Goal: Information Seeking & Learning: Learn about a topic

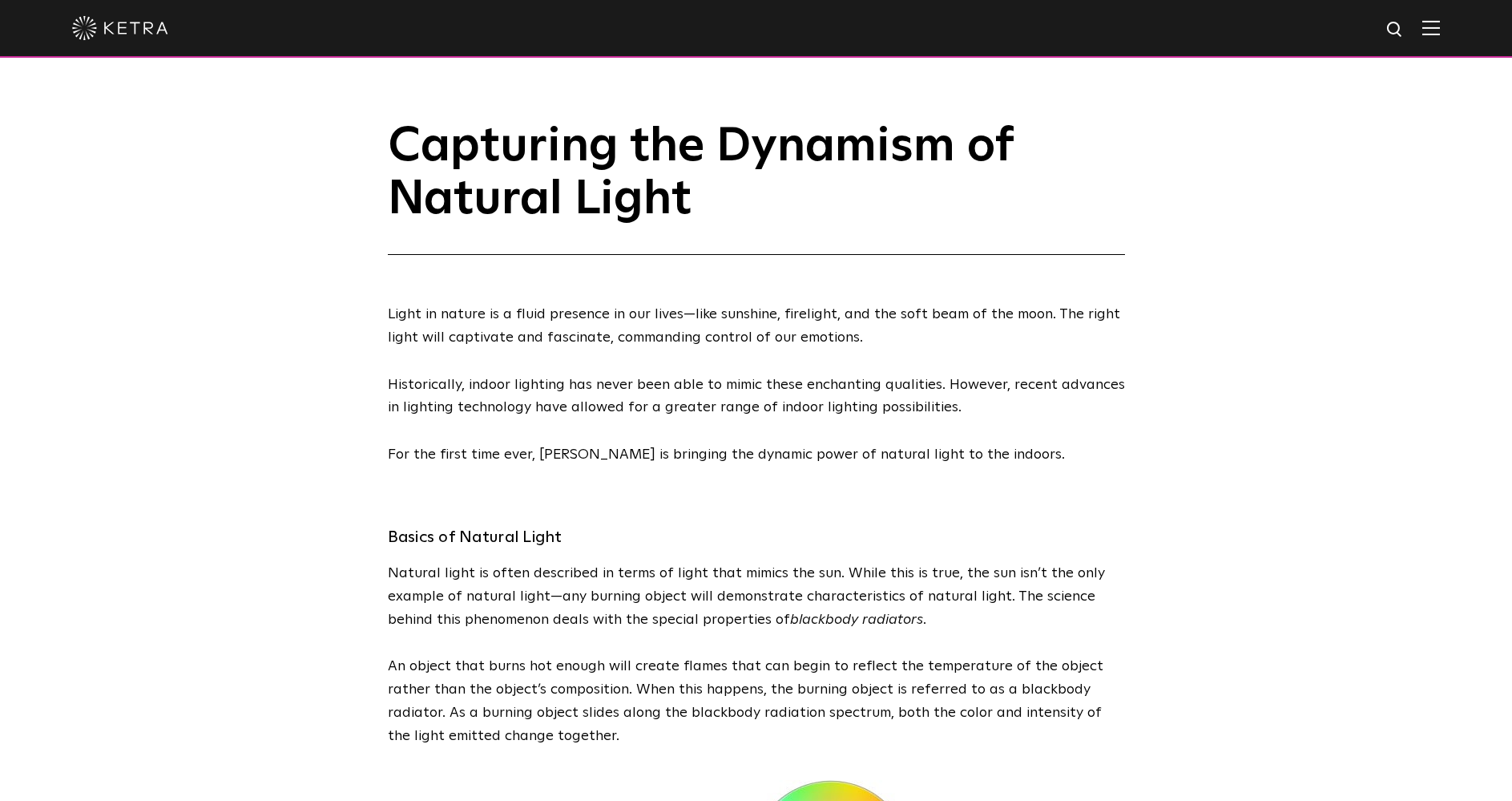
click at [1458, 14] on div at bounding box center [756, 28] width 1512 height 58
click at [1440, 26] on img at bounding box center [1431, 28] width 18 height 16
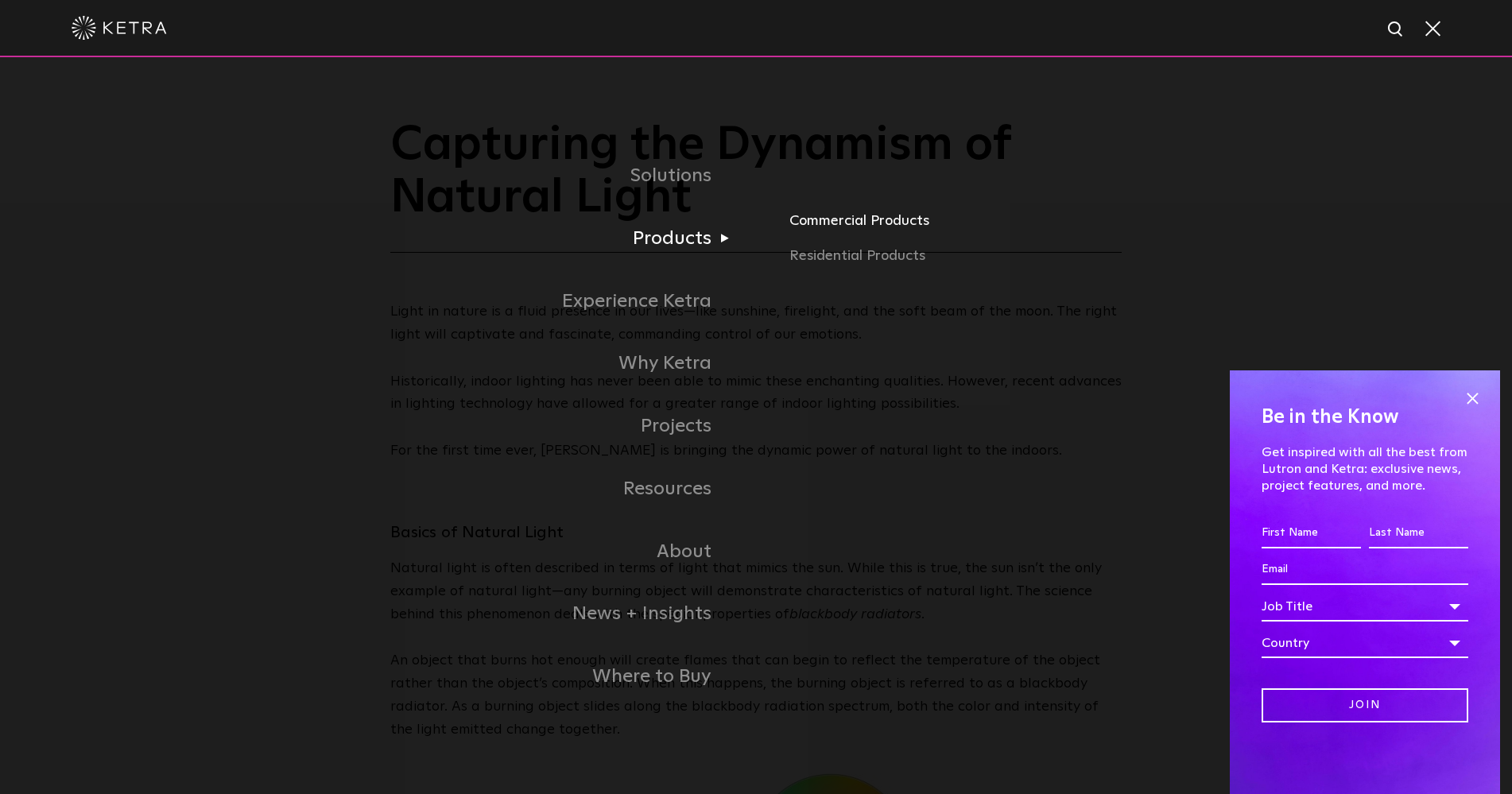
click at [823, 228] on link "Commercial Products" at bounding box center [1038, 228] width 499 height 35
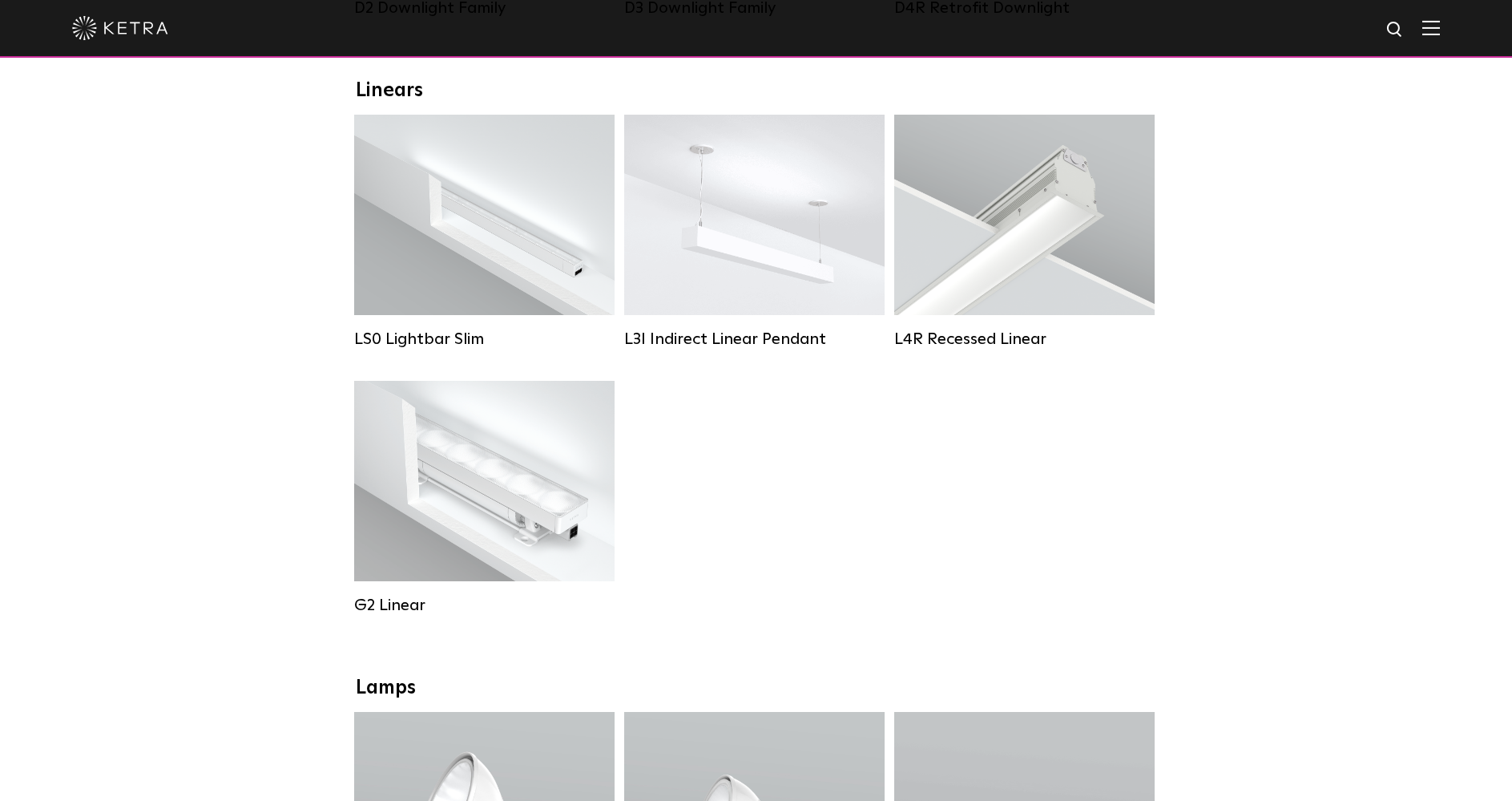
scroll to position [561, 0]
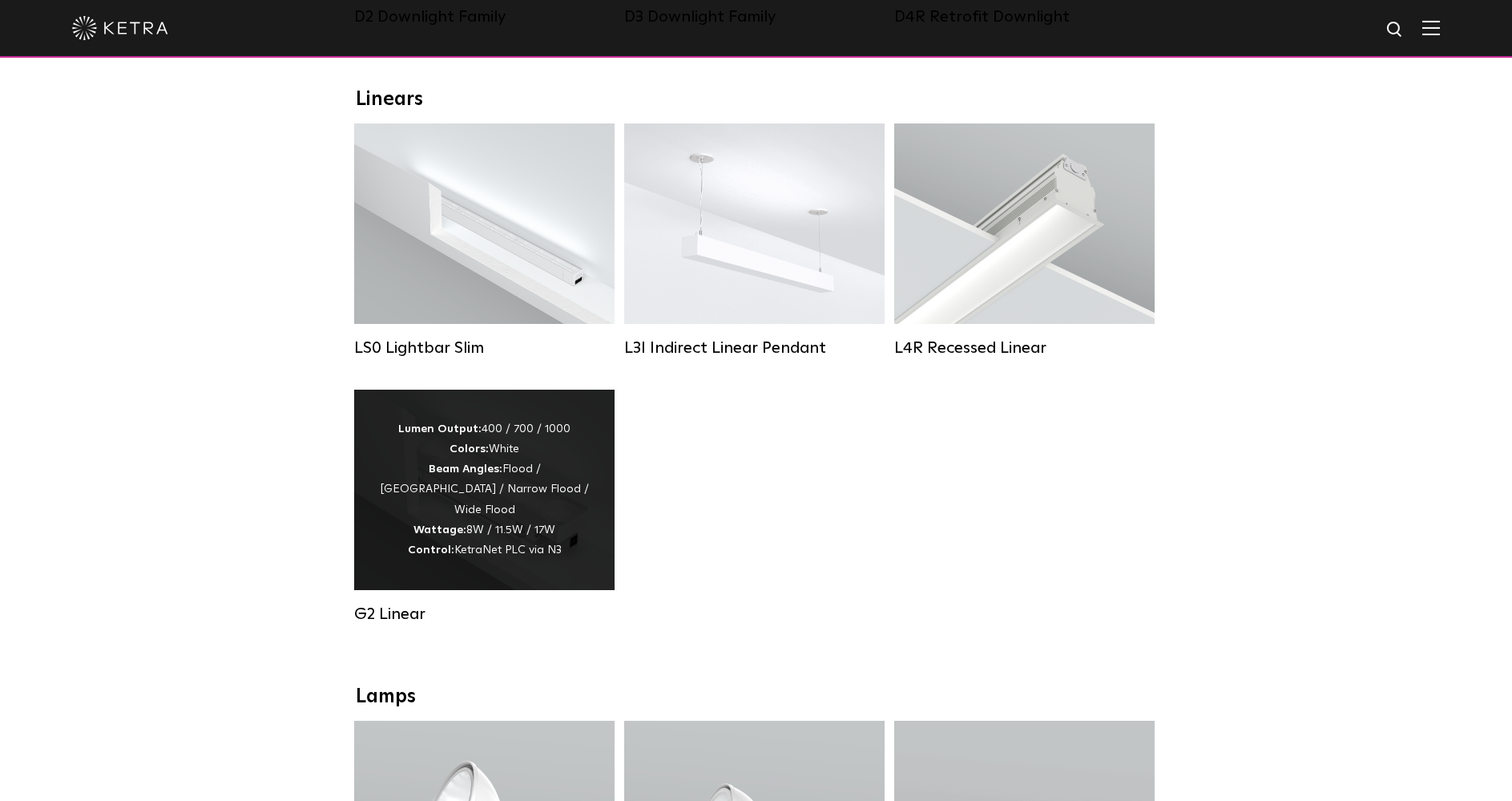
click at [465, 501] on div "Lumen Output: 400 / 700 / 1000 Colors: White Beam Angles: Flood / Graze / Narro…" at bounding box center [483, 489] width 212 height 141
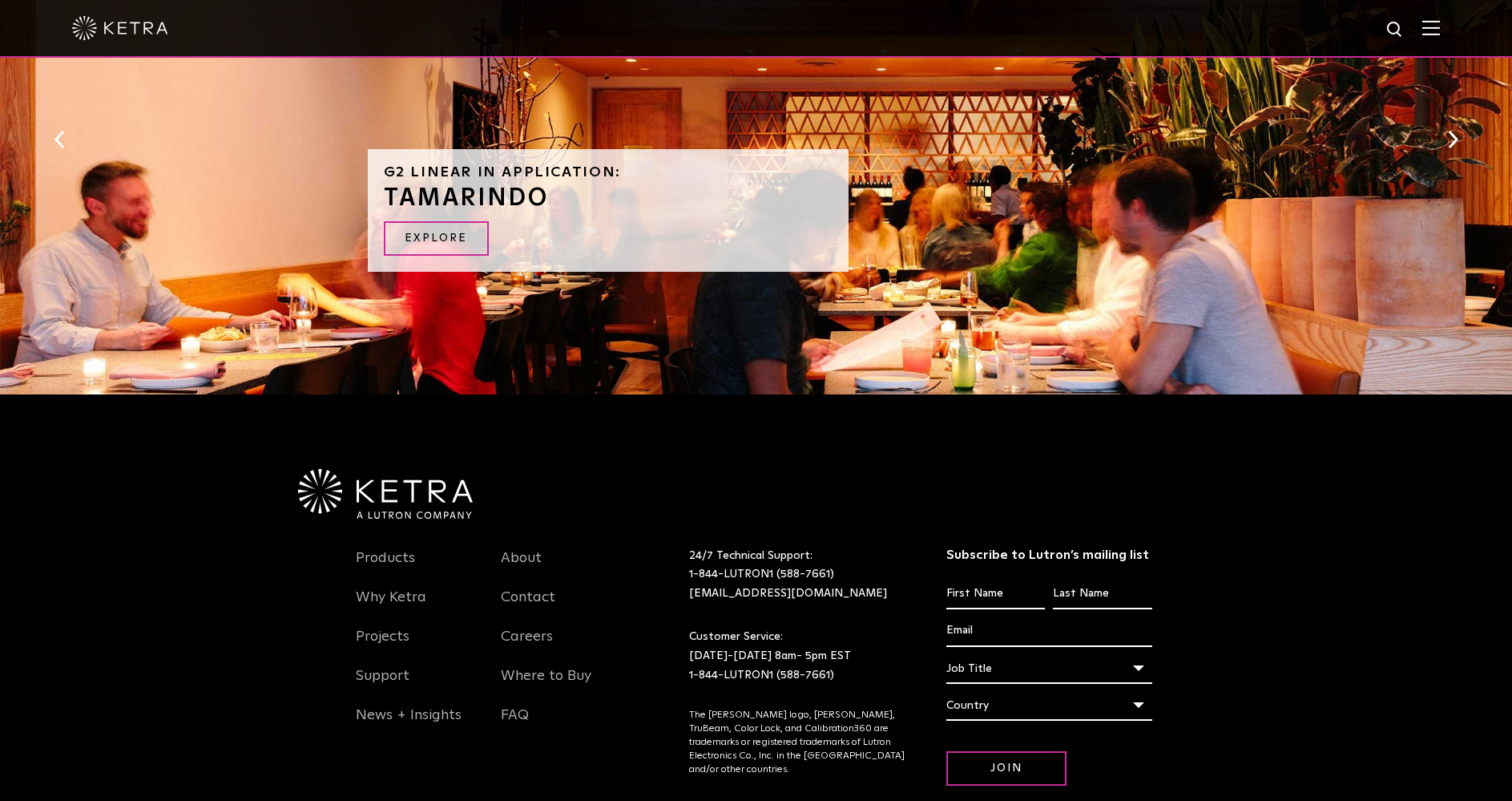
scroll to position [1780, 0]
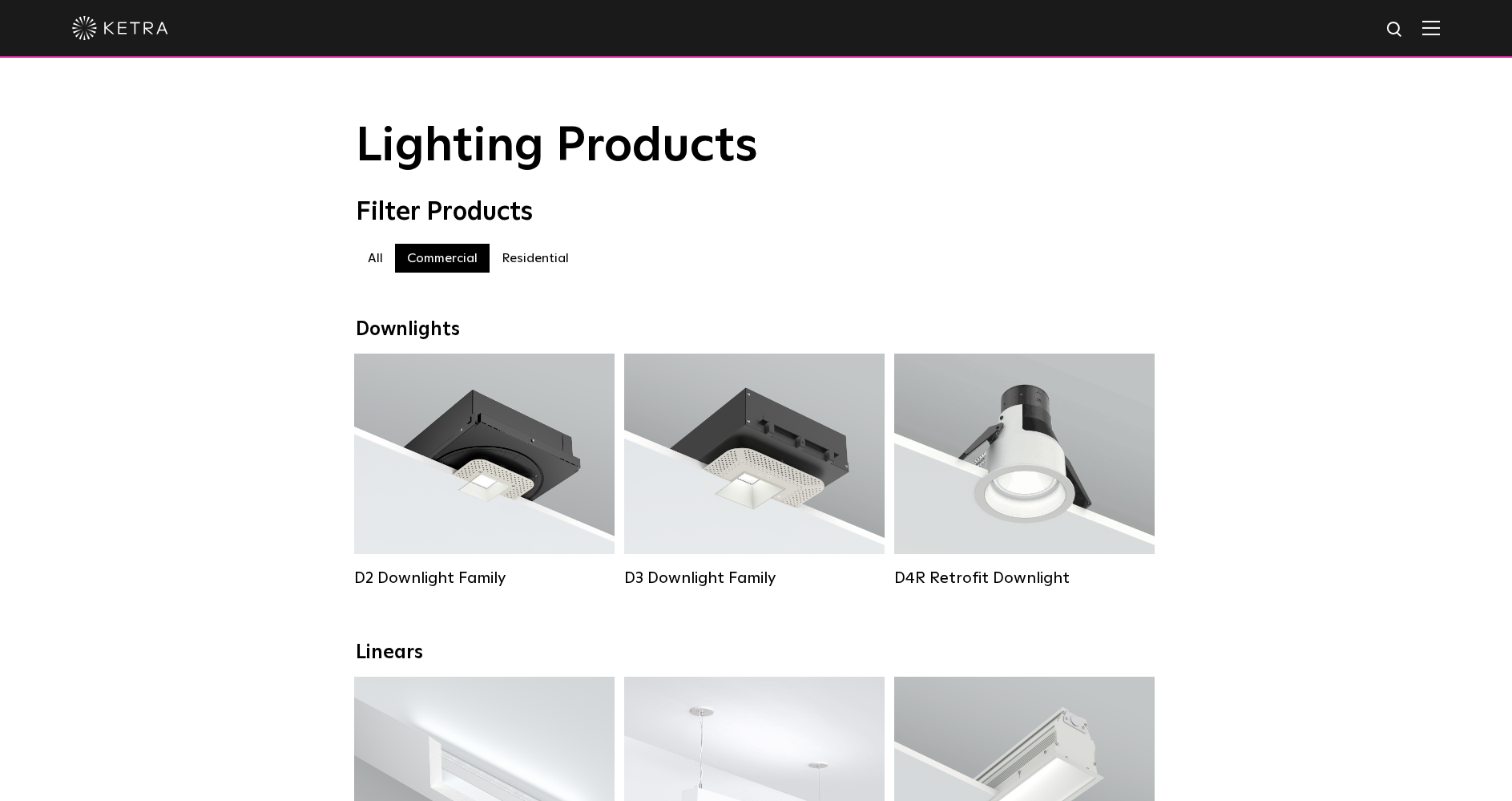
click at [533, 269] on label "Residential" at bounding box center [535, 258] width 92 height 29
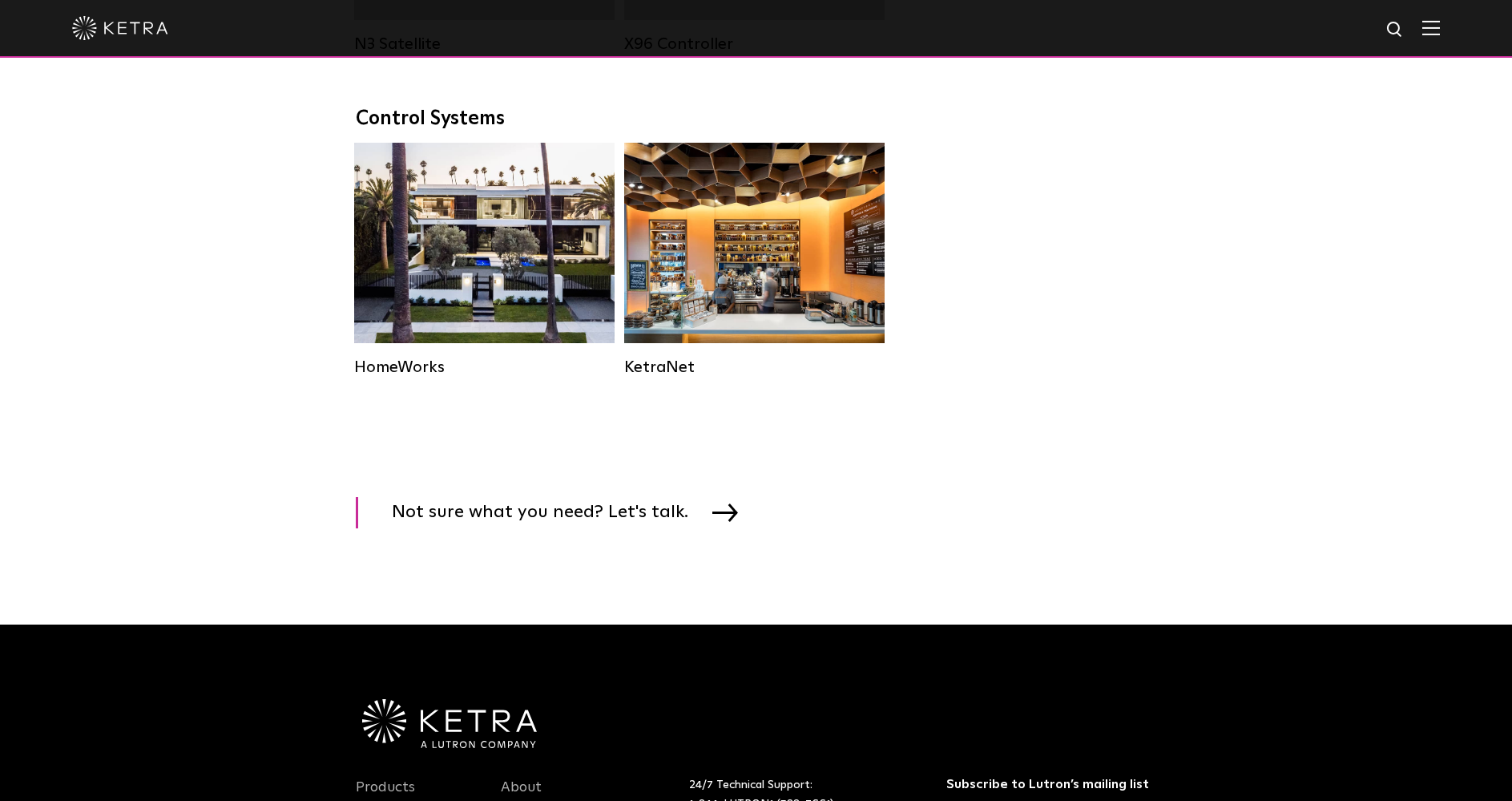
scroll to position [1683, 0]
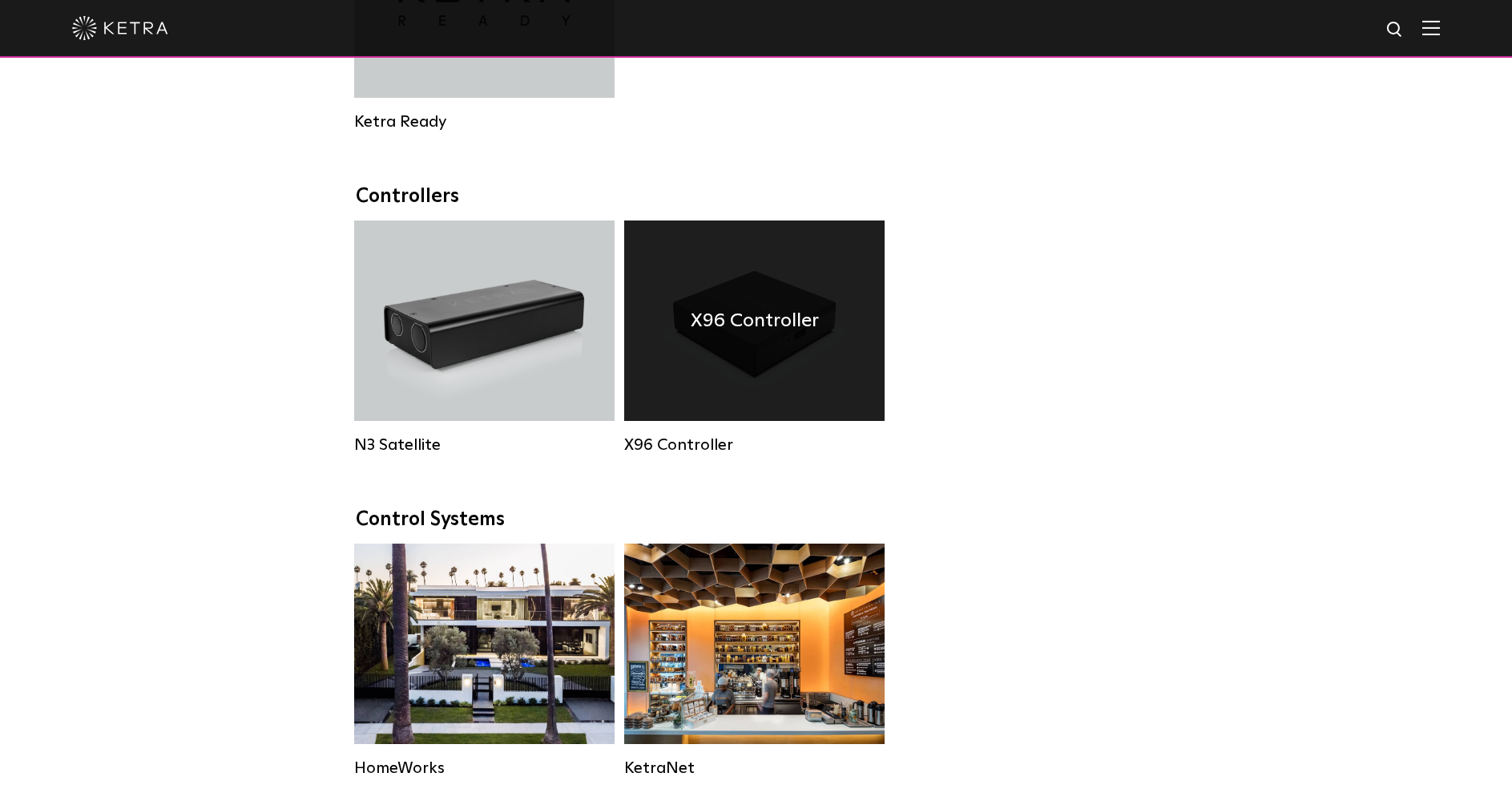
click at [782, 368] on div "X96 Controller" at bounding box center [754, 320] width 261 height 200
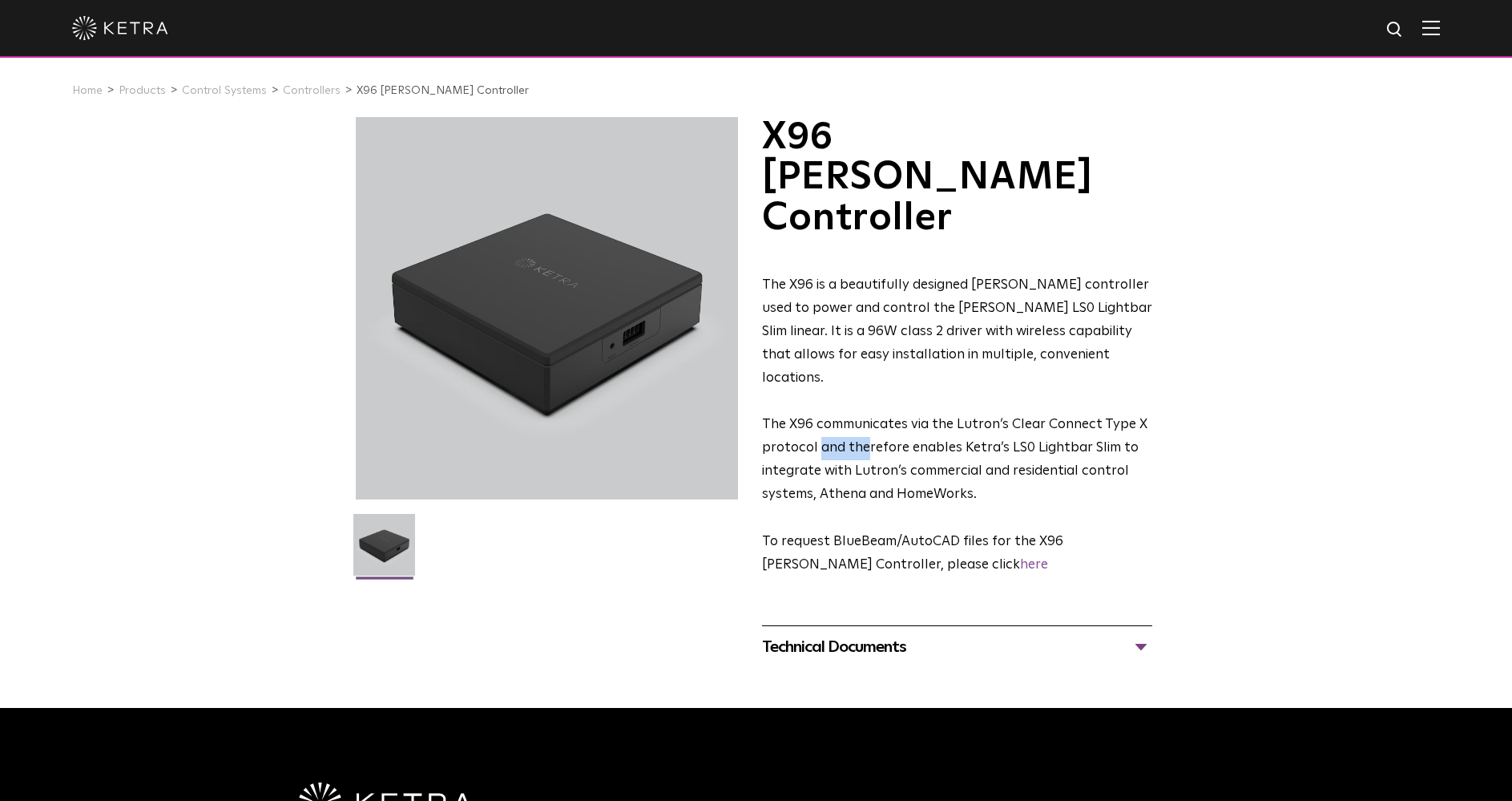
drag, startPoint x: 824, startPoint y: 348, endPoint x: 867, endPoint y: 347, distance: 43.0
click at [867, 417] on span "The X96 communicates via the Lutron’s Clear Connect Type X protocol and therefo…" at bounding box center [954, 458] width 386 height 83
click at [868, 417] on span "The X96 communicates via the Lutron’s Clear Connect Type X protocol and therefo…" at bounding box center [954, 458] width 386 height 83
drag, startPoint x: 894, startPoint y: 365, endPoint x: 867, endPoint y: 367, distance: 27.1
click at [867, 417] on span "The X96 communicates via the Lutron’s Clear Connect Type X protocol and therefo…" at bounding box center [954, 458] width 386 height 83
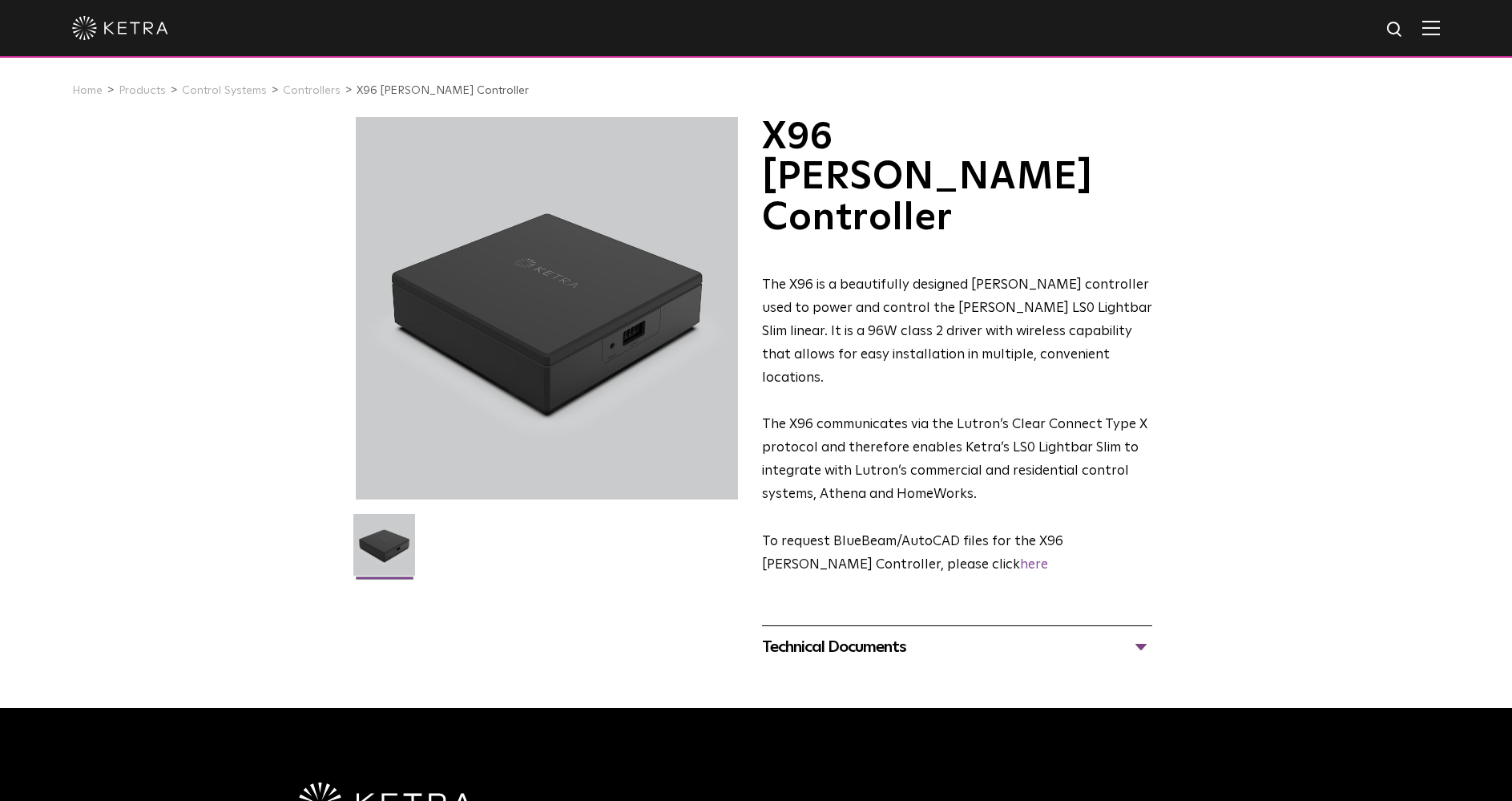
drag, startPoint x: 854, startPoint y: 389, endPoint x: 839, endPoint y: 391, distance: 15.1
click at [852, 417] on span "The X96 communicates via the Lutron’s Clear Connect Type X protocol and therefo…" at bounding box center [954, 458] width 386 height 83
drag, startPoint x: 819, startPoint y: 391, endPoint x: 931, endPoint y: 391, distance: 112.0
click at [861, 417] on span "The X96 communicates via the Lutron’s Clear Connect Type X protocol and therefo…" at bounding box center [954, 458] width 386 height 83
drag, startPoint x: 931, startPoint y: 391, endPoint x: 926, endPoint y: 409, distance: 18.7
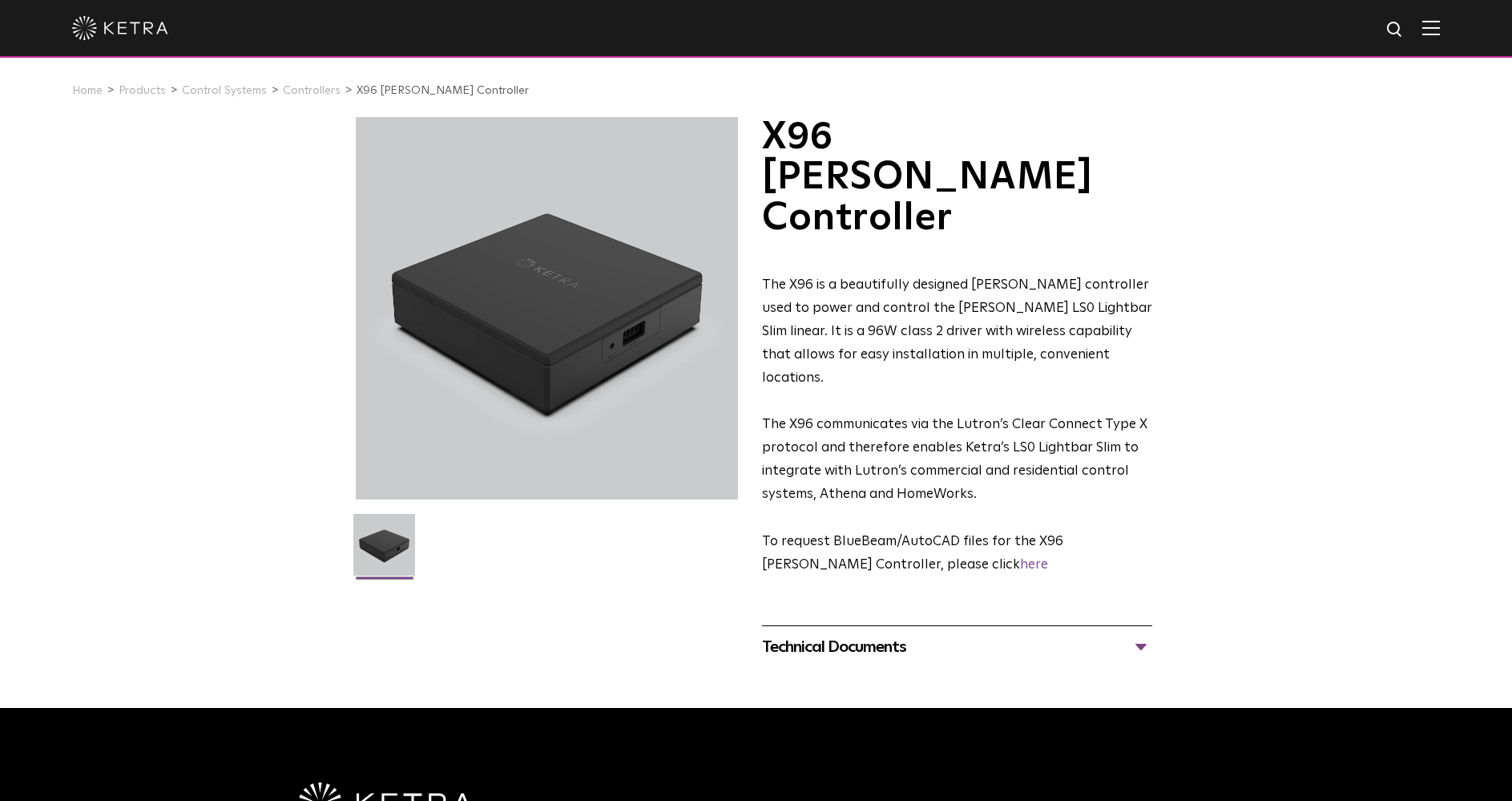
click at [933, 417] on span "The X96 communicates via the Lutron’s Clear Connect Type X protocol and therefo…" at bounding box center [954, 458] width 386 height 83
drag, startPoint x: 905, startPoint y: 427, endPoint x: 553, endPoint y: 273, distance: 384.2
click at [851, 530] on p "​To request BlueBeam/AutoCAD files for the X96 Ketra Controller, please click h…" at bounding box center [957, 554] width 391 height 47
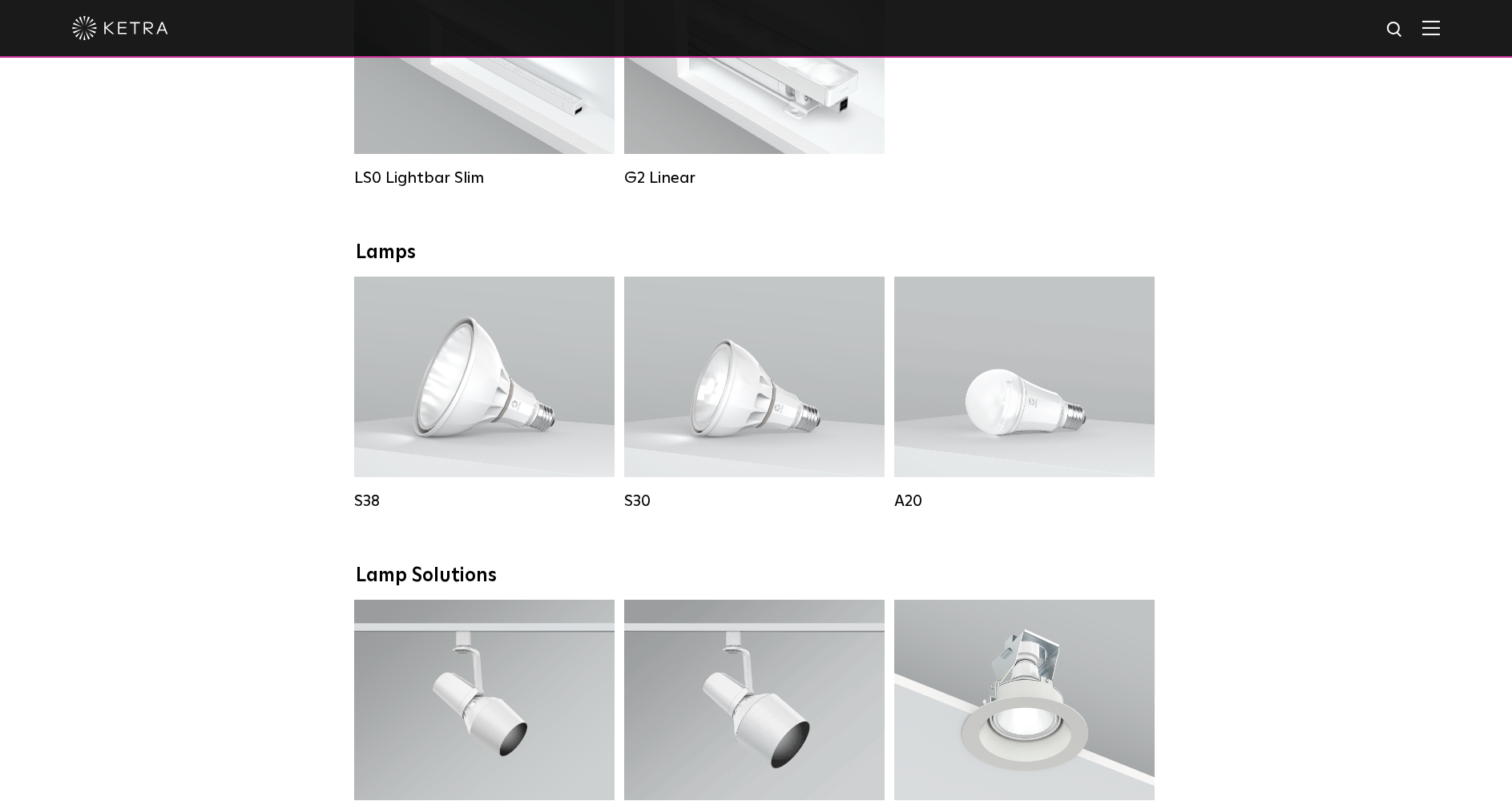
scroll to position [1041, 0]
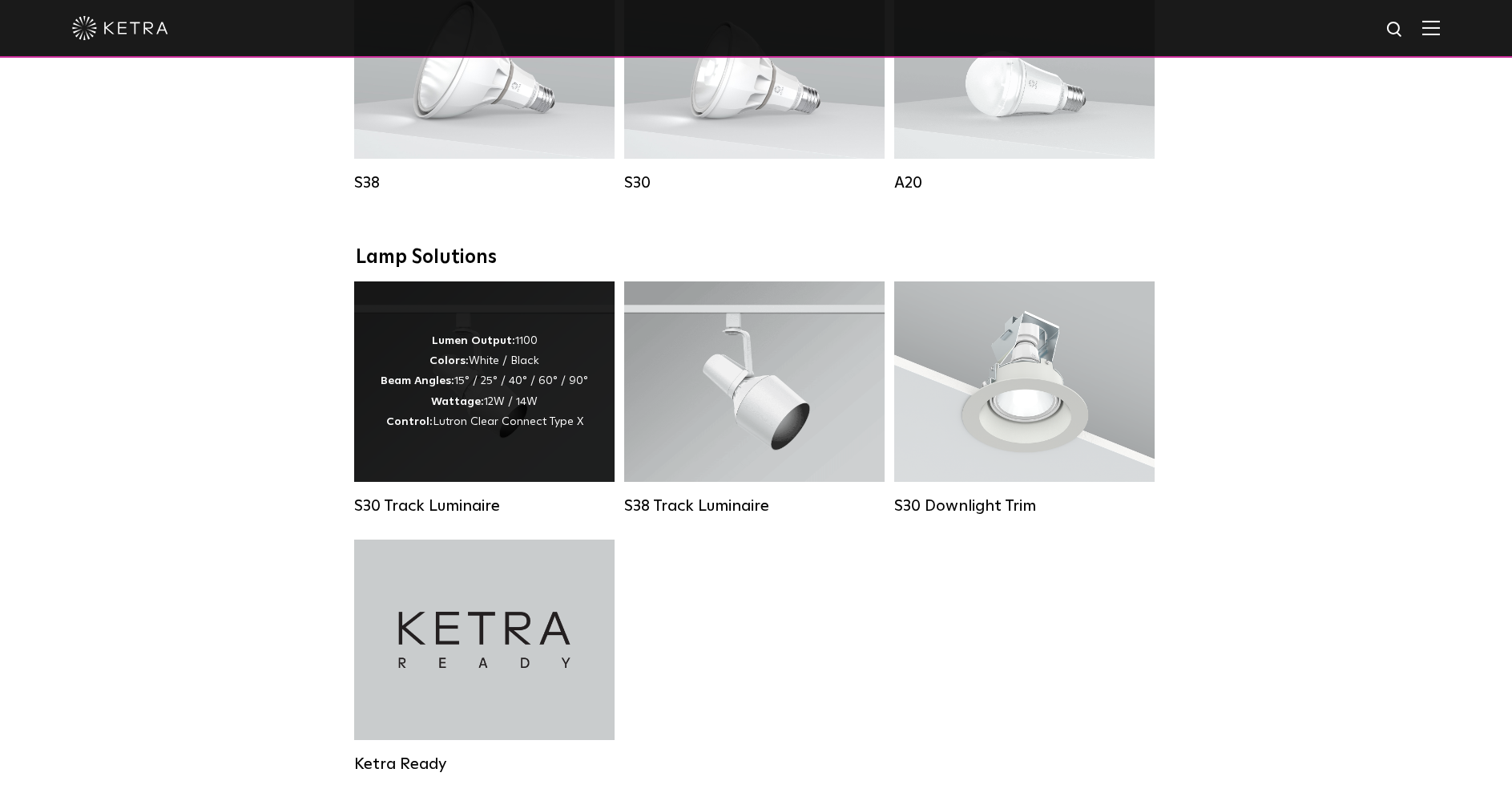
click at [443, 338] on div "Lumen Output: 1100 Colors: White / Black Beam Angles: 15° / 25° / 40° / 60° / 9…" at bounding box center [484, 381] width 261 height 200
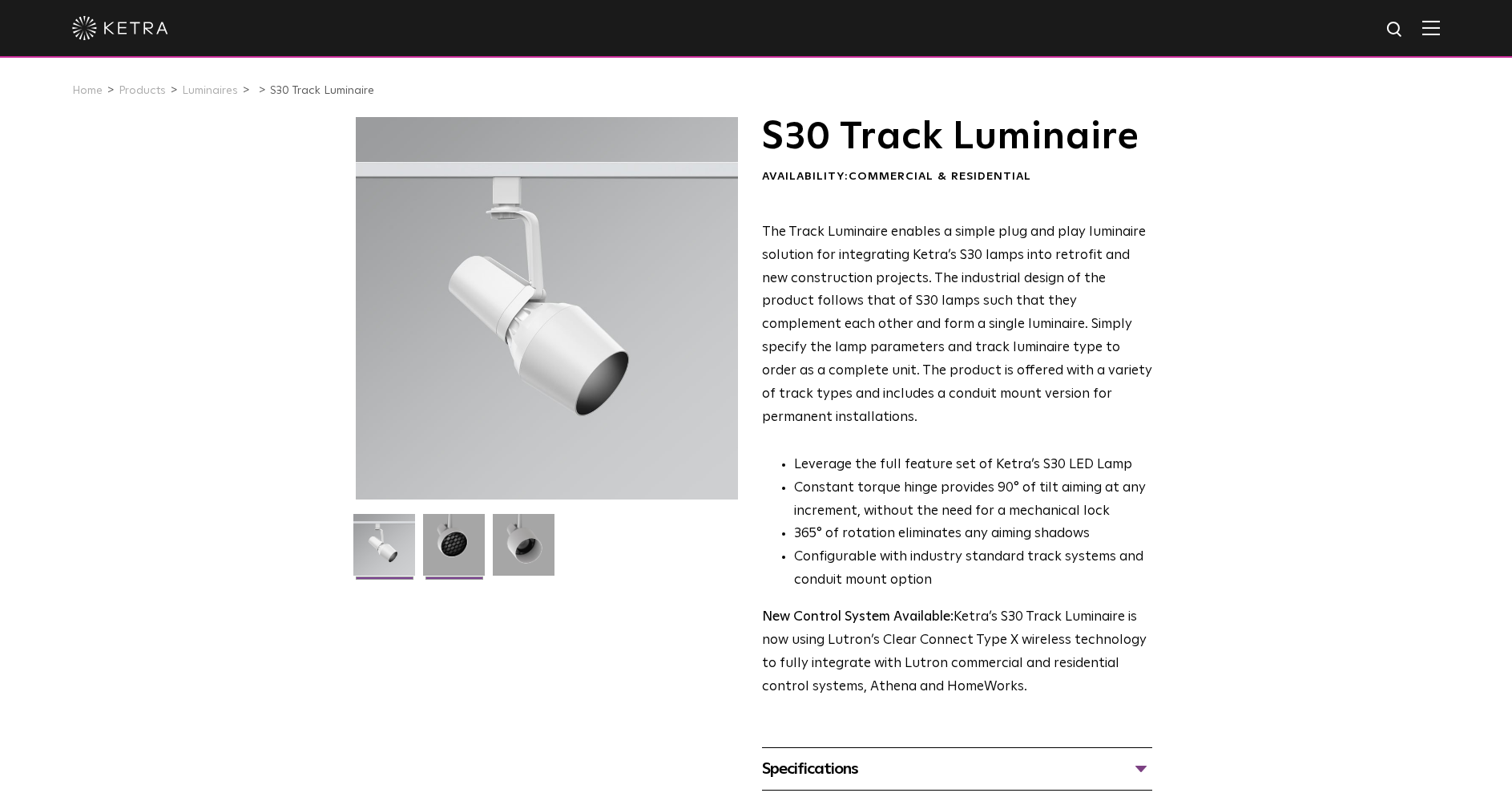
drag, startPoint x: 445, startPoint y: 543, endPoint x: 565, endPoint y: 551, distance: 120.3
click at [446, 543] on img at bounding box center [453, 550] width 62 height 73
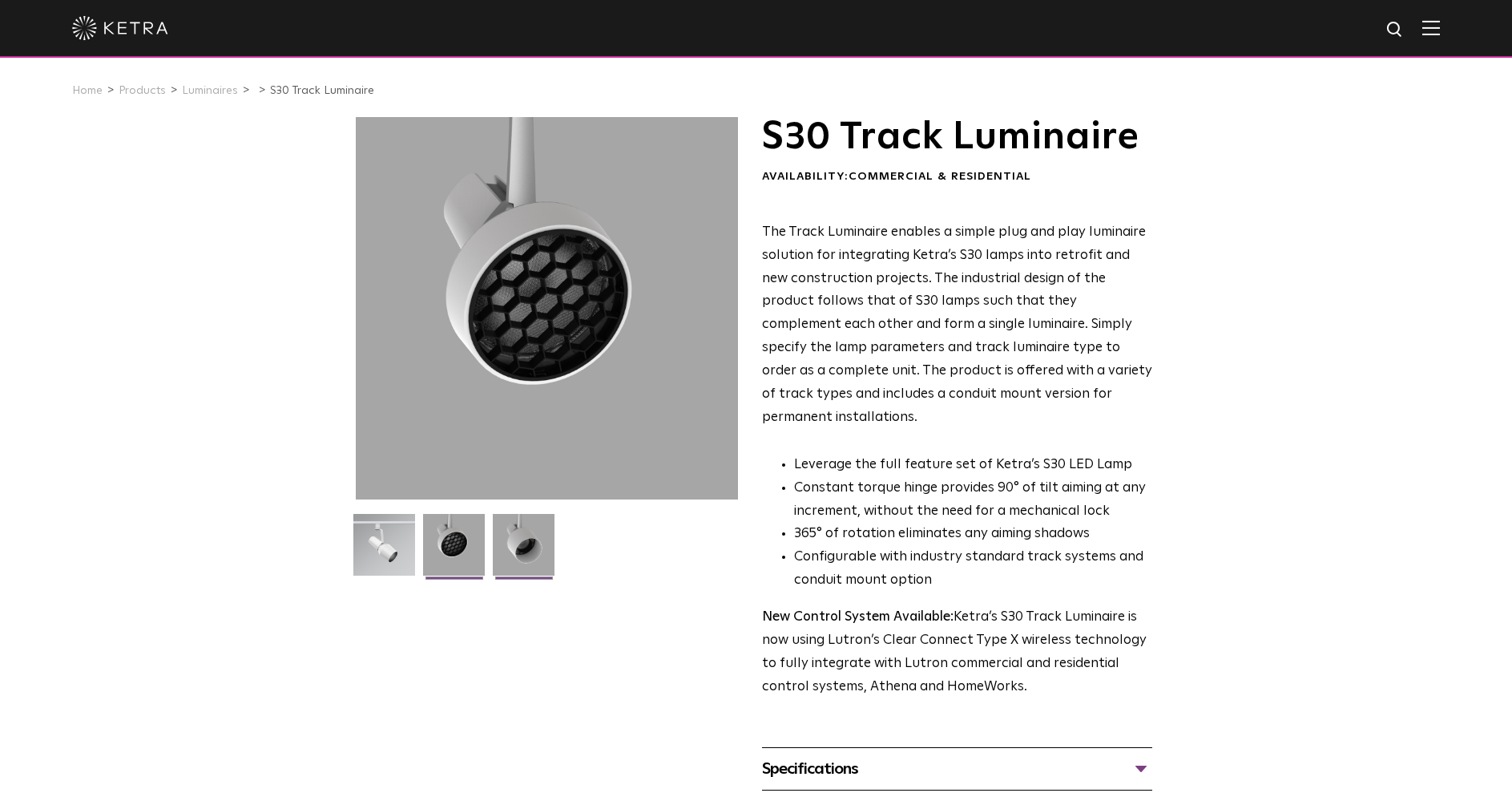
click at [529, 559] on img at bounding box center [524, 550] width 62 height 73
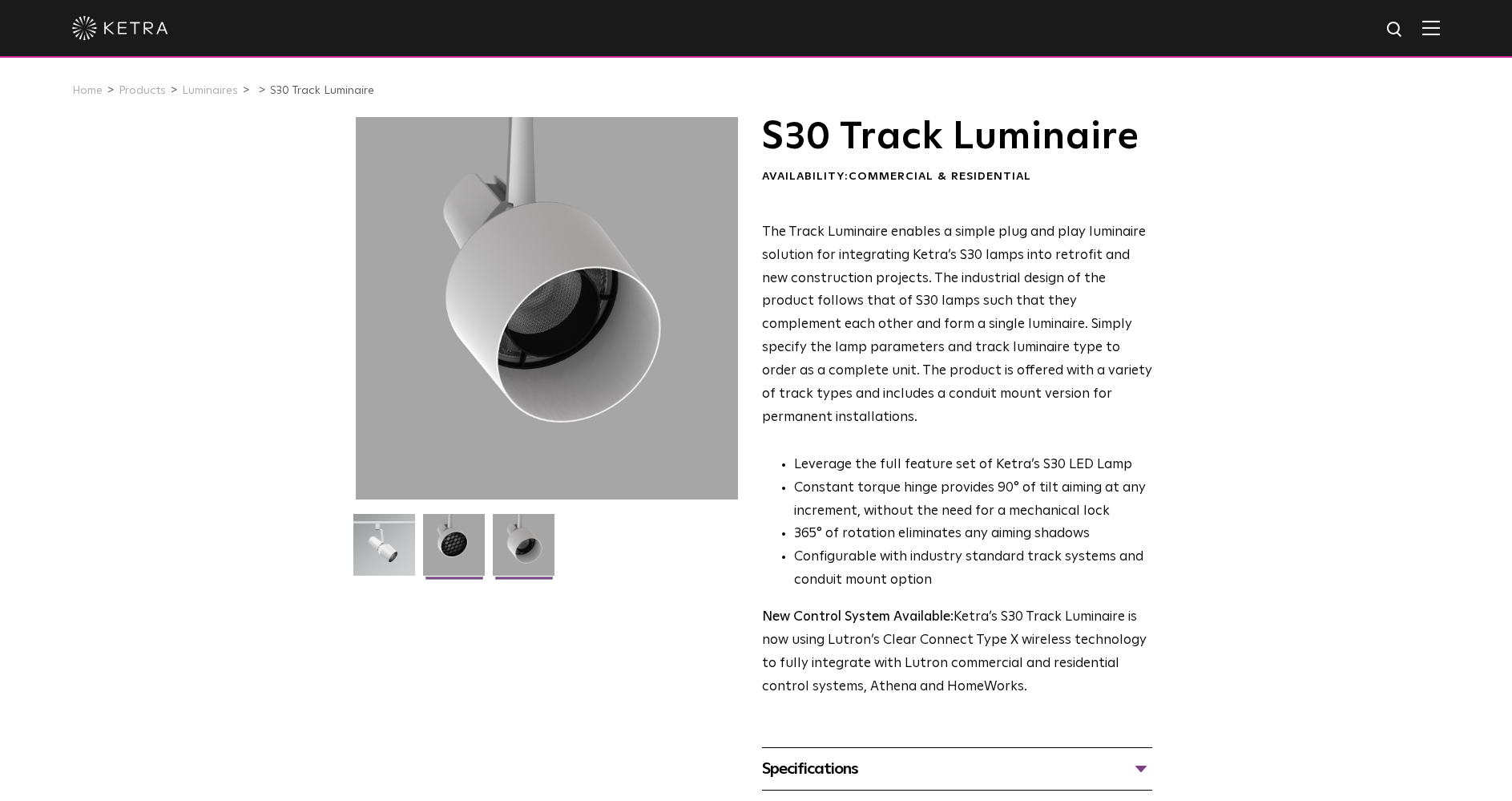
click at [452, 554] on img at bounding box center [453, 550] width 62 height 73
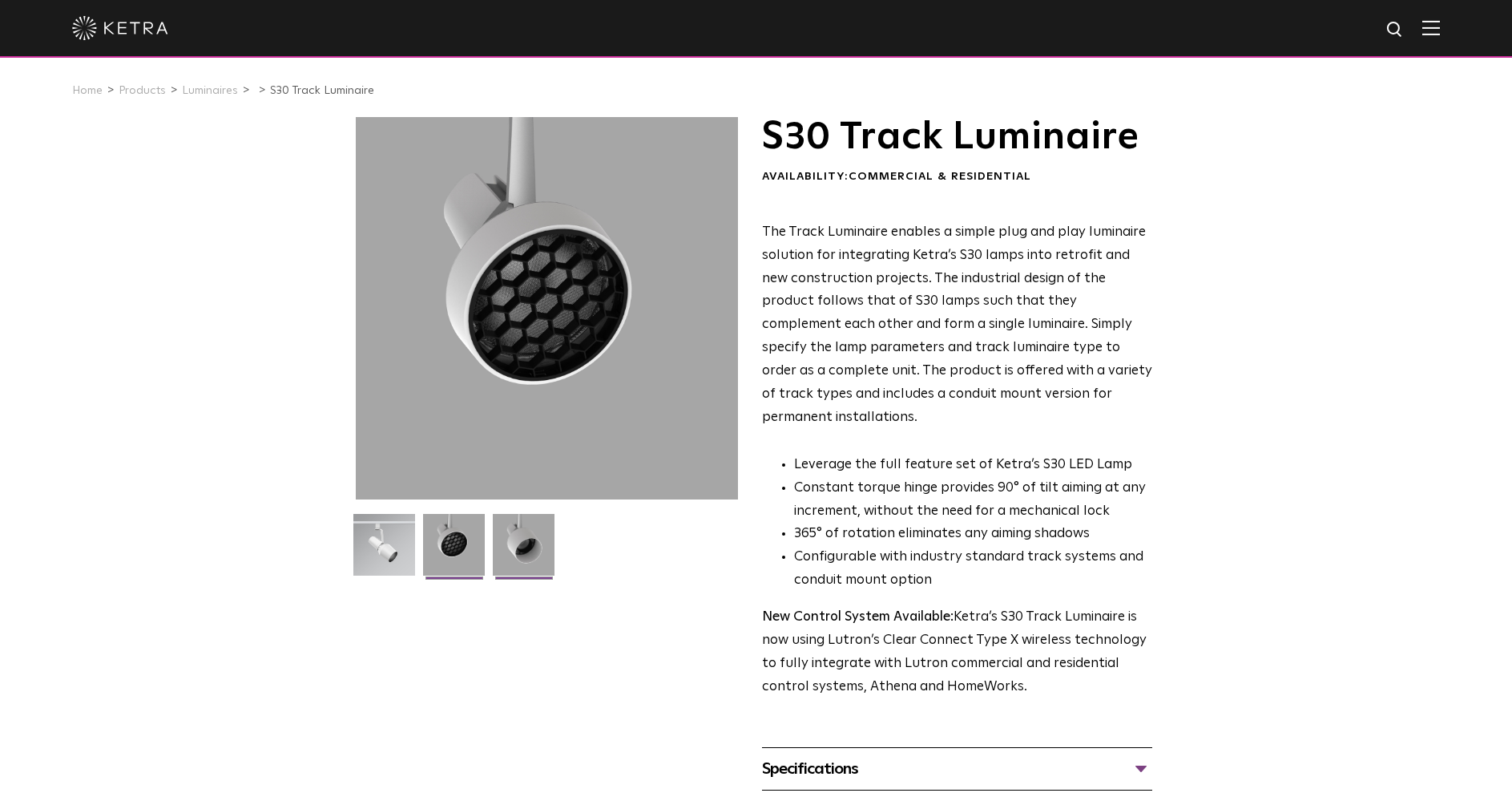
click at [520, 544] on img at bounding box center [524, 550] width 62 height 73
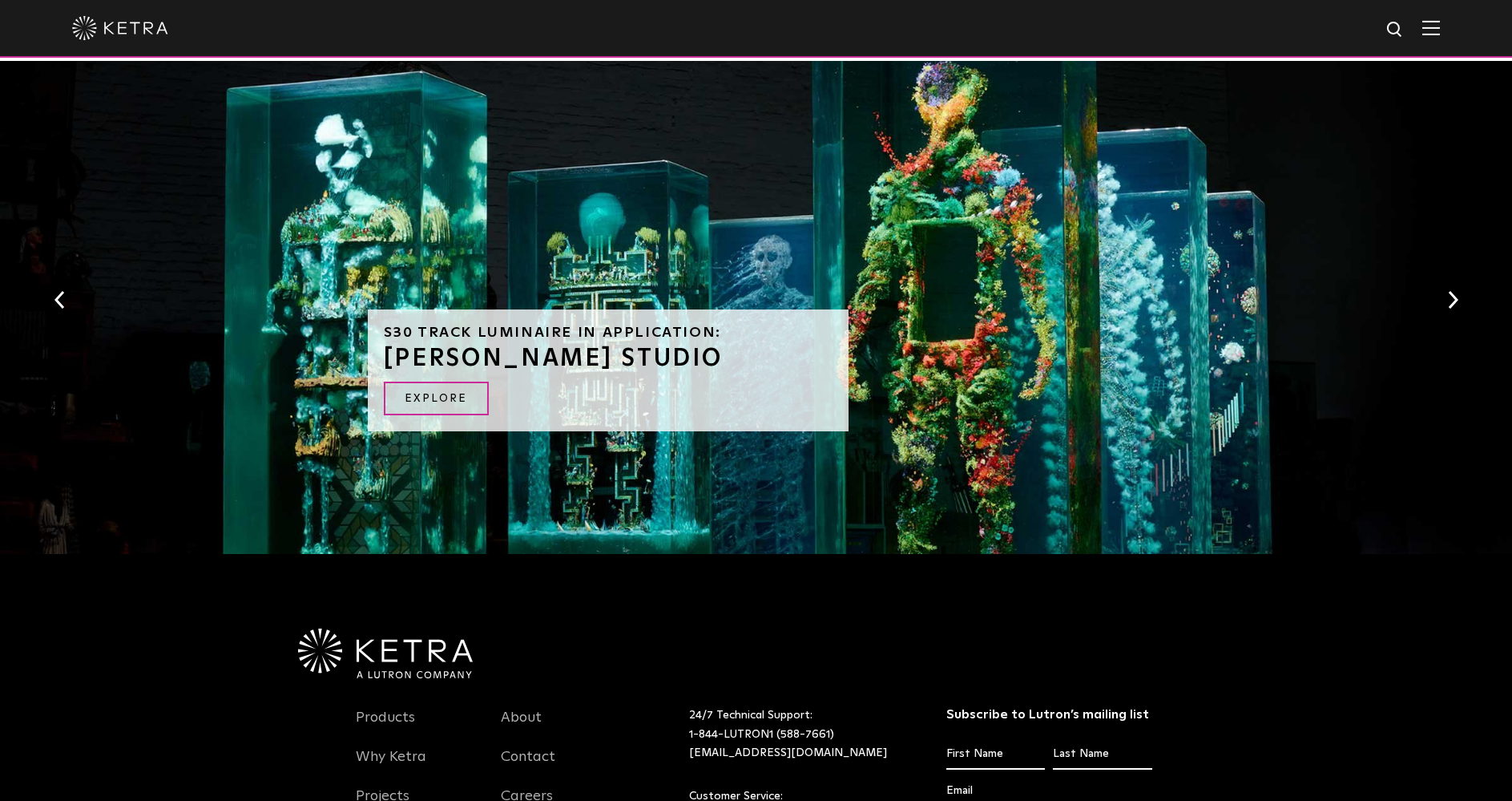
scroll to position [1443, 0]
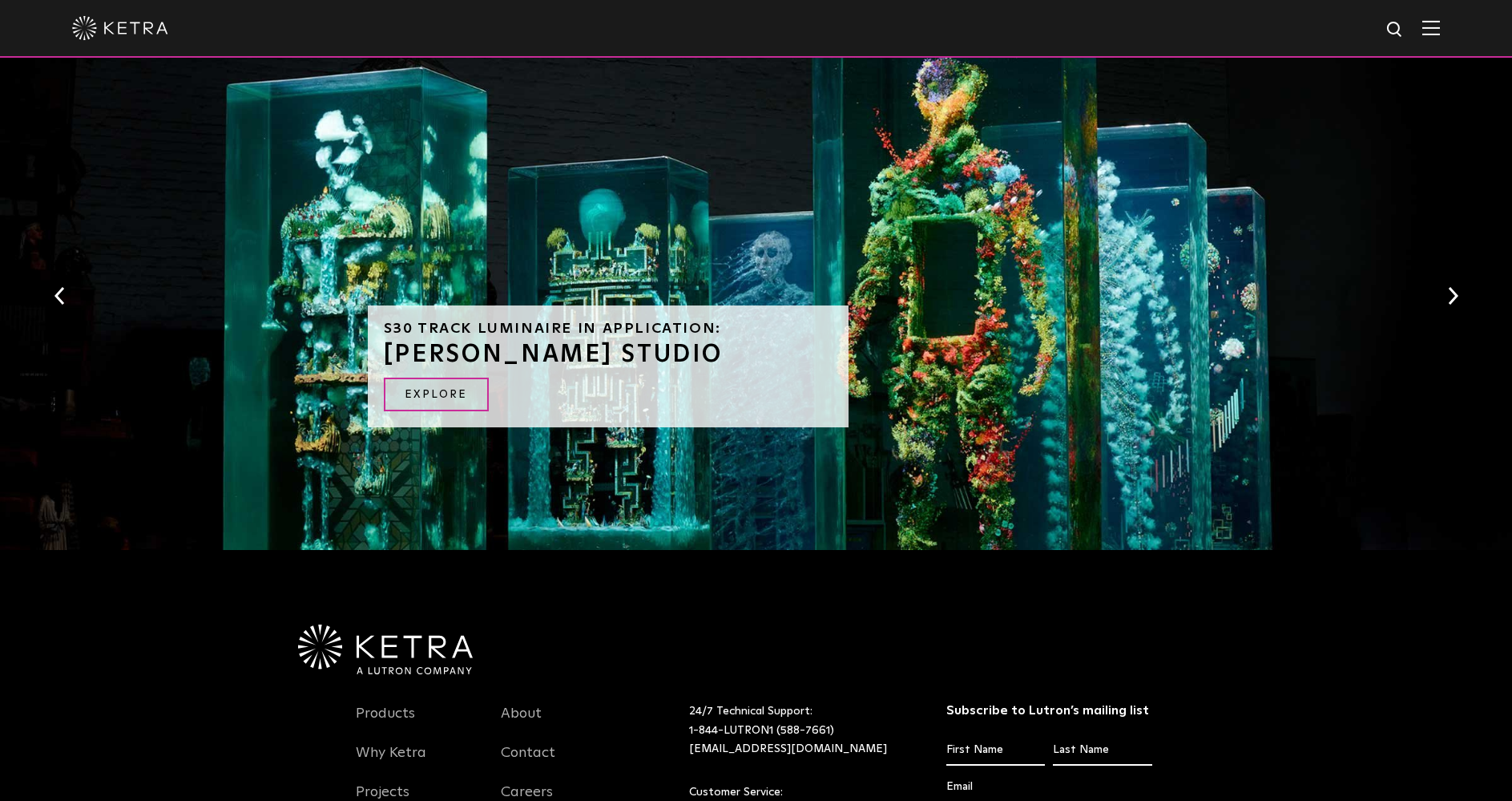
click at [1443, 278] on div "S30 Track Luminaire in Application: DUSTIN YELLIN STUDIO EXPLORE" at bounding box center [756, 307] width 1512 height 501
click at [1457, 285] on button "Next" at bounding box center [1452, 295] width 16 height 21
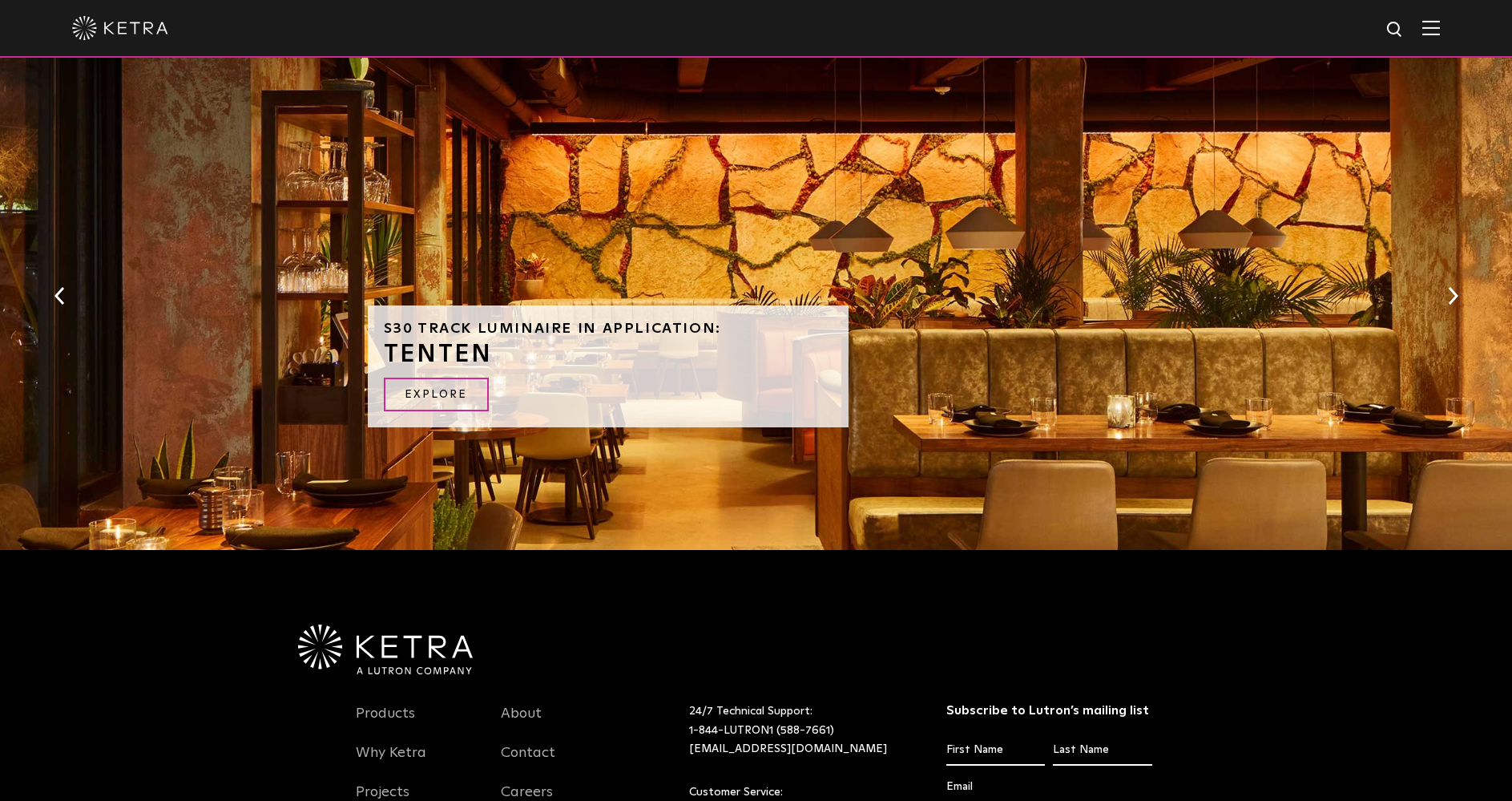
click at [1457, 285] on button "Next" at bounding box center [1452, 295] width 16 height 21
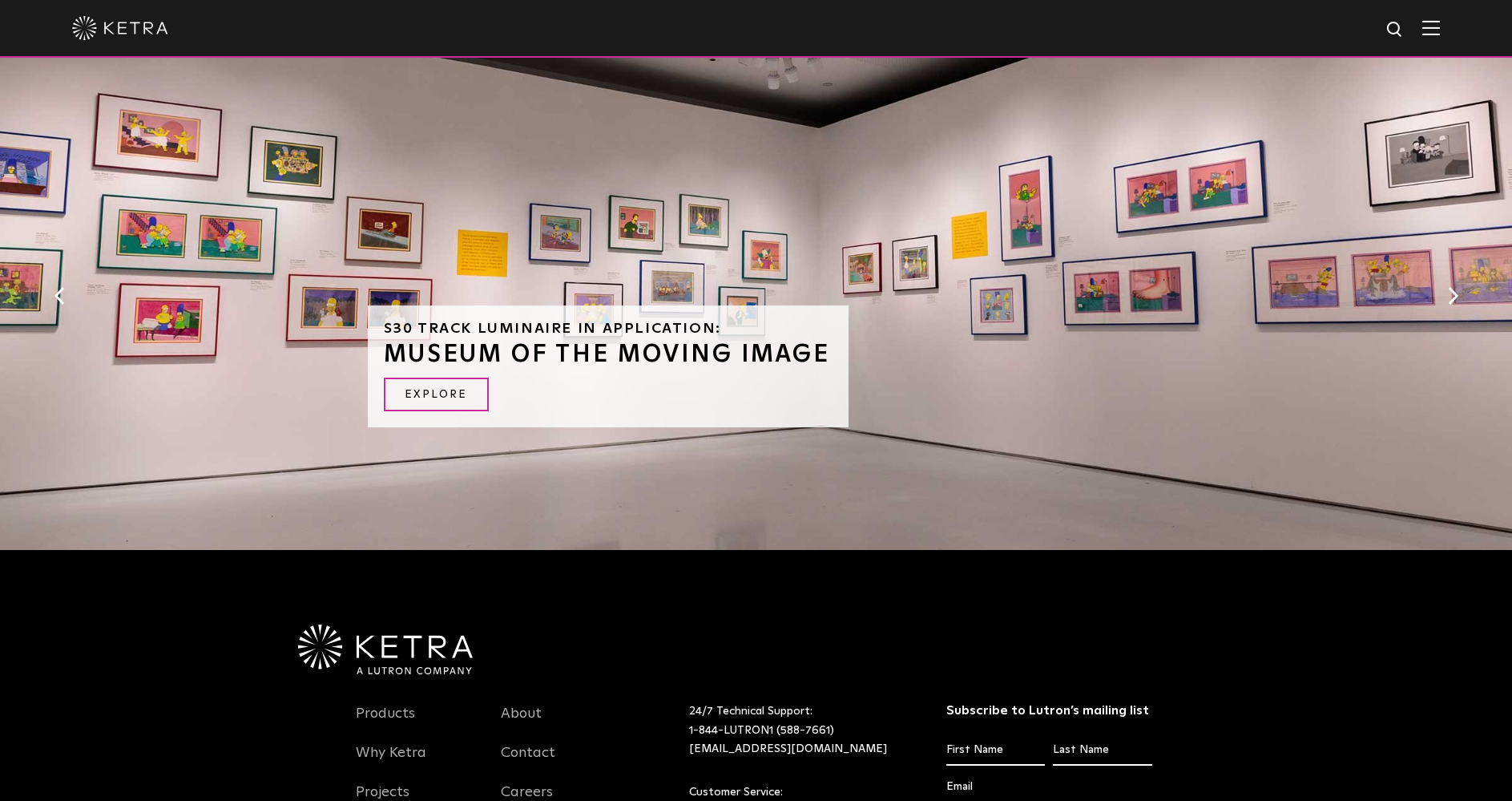
click at [1457, 285] on button "Next" at bounding box center [1452, 295] width 16 height 21
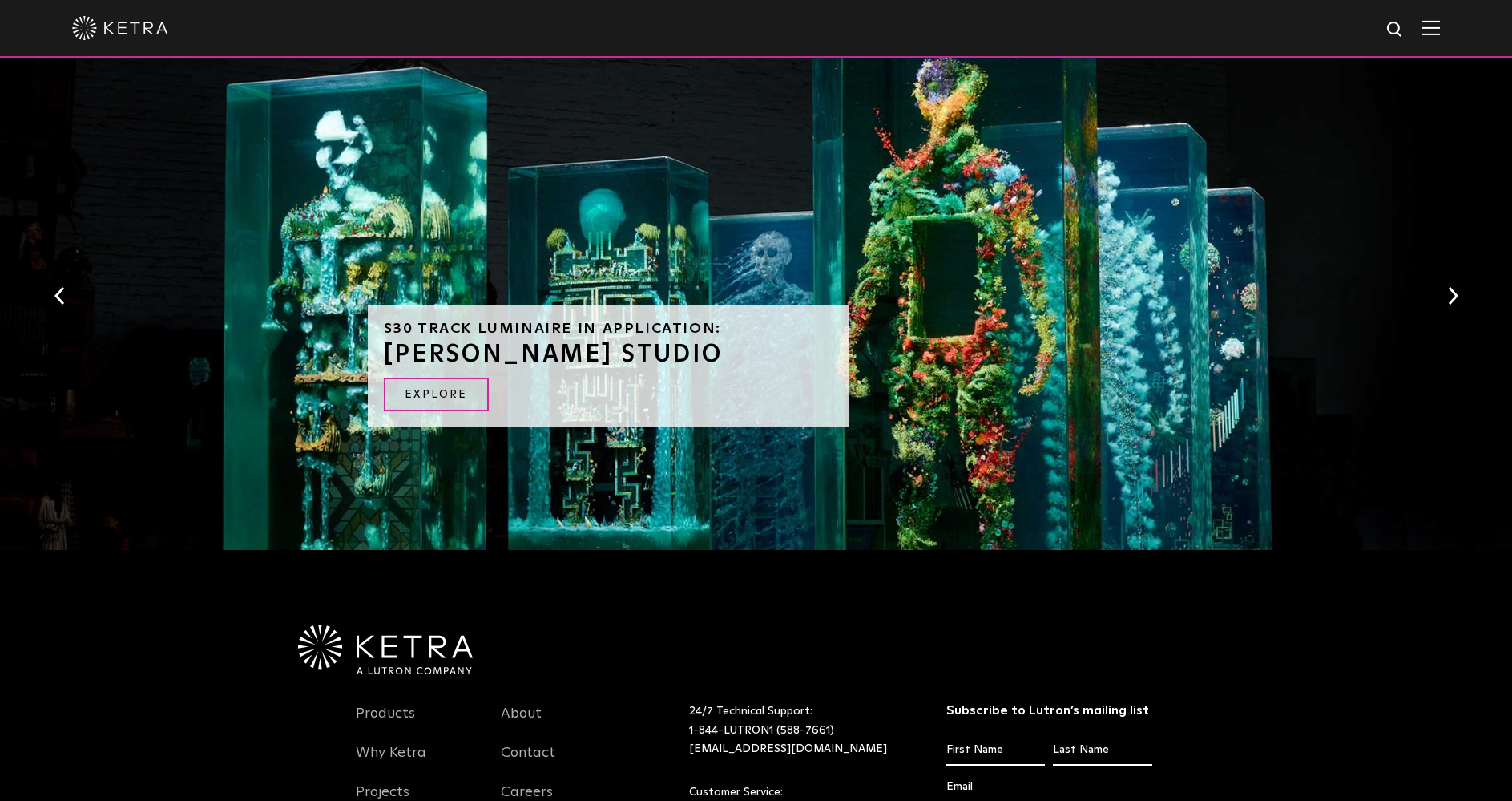
click at [1457, 285] on button "Next" at bounding box center [1452, 295] width 16 height 21
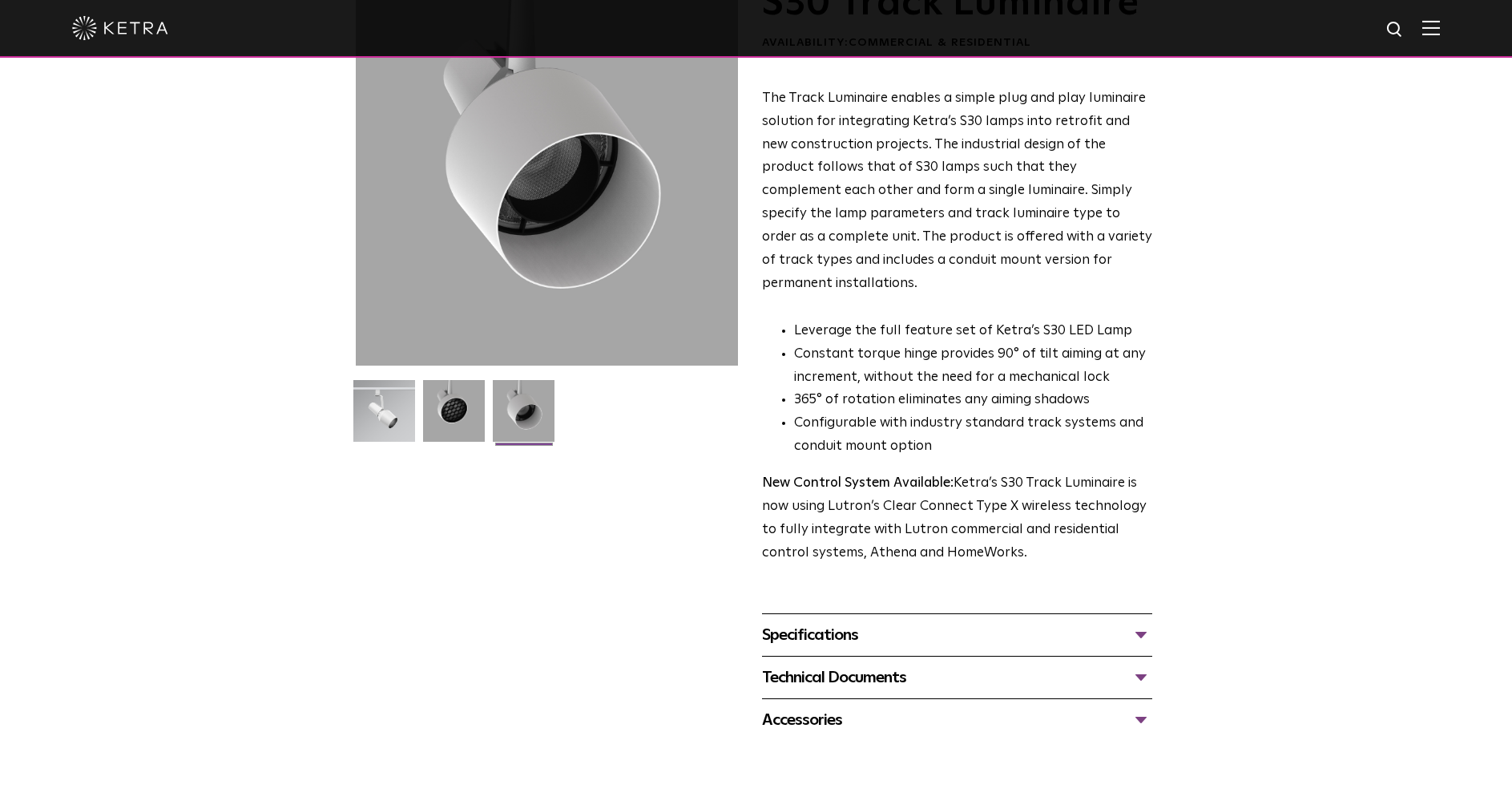
scroll to position [0, 0]
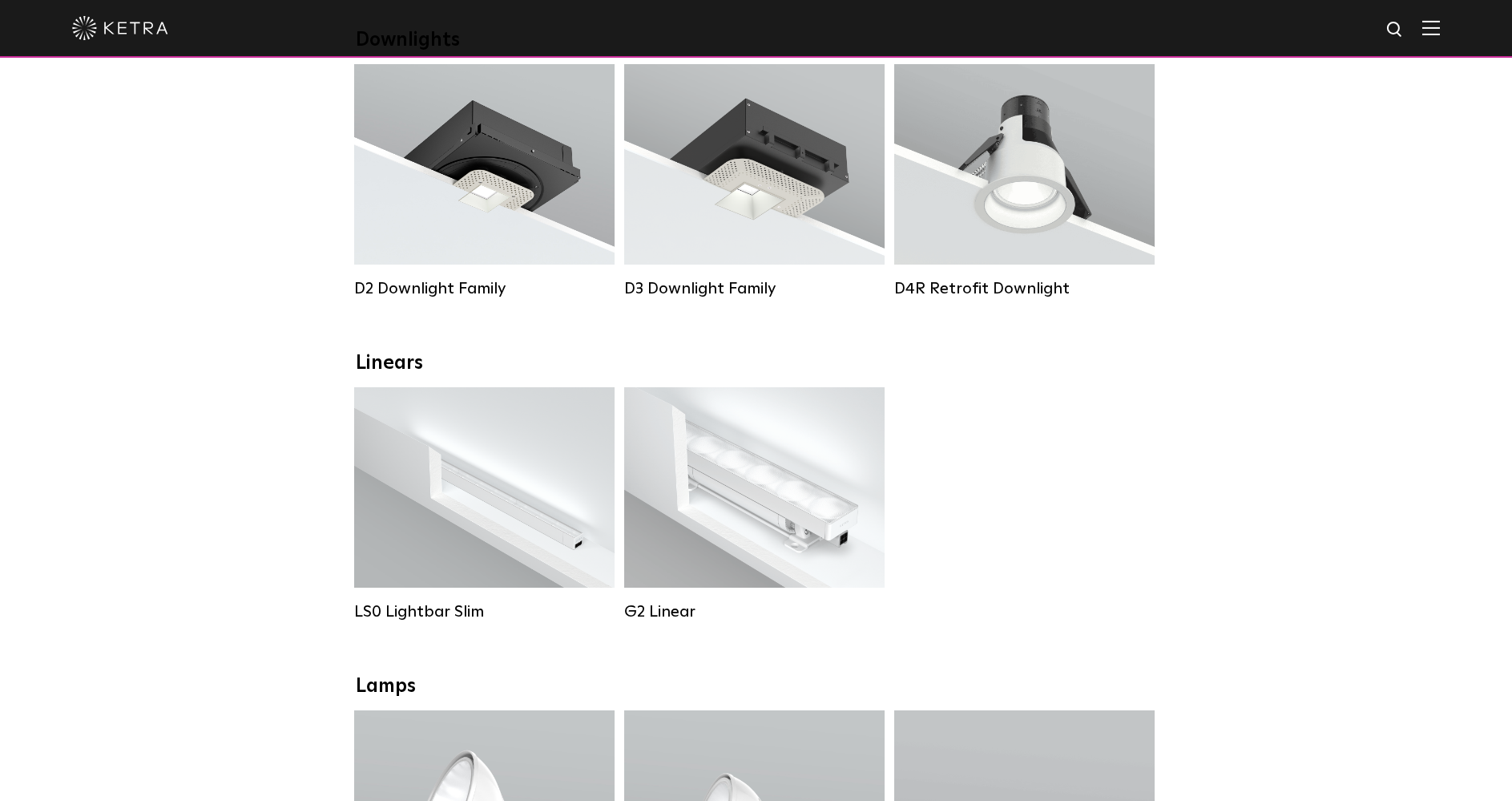
scroll to position [79, 0]
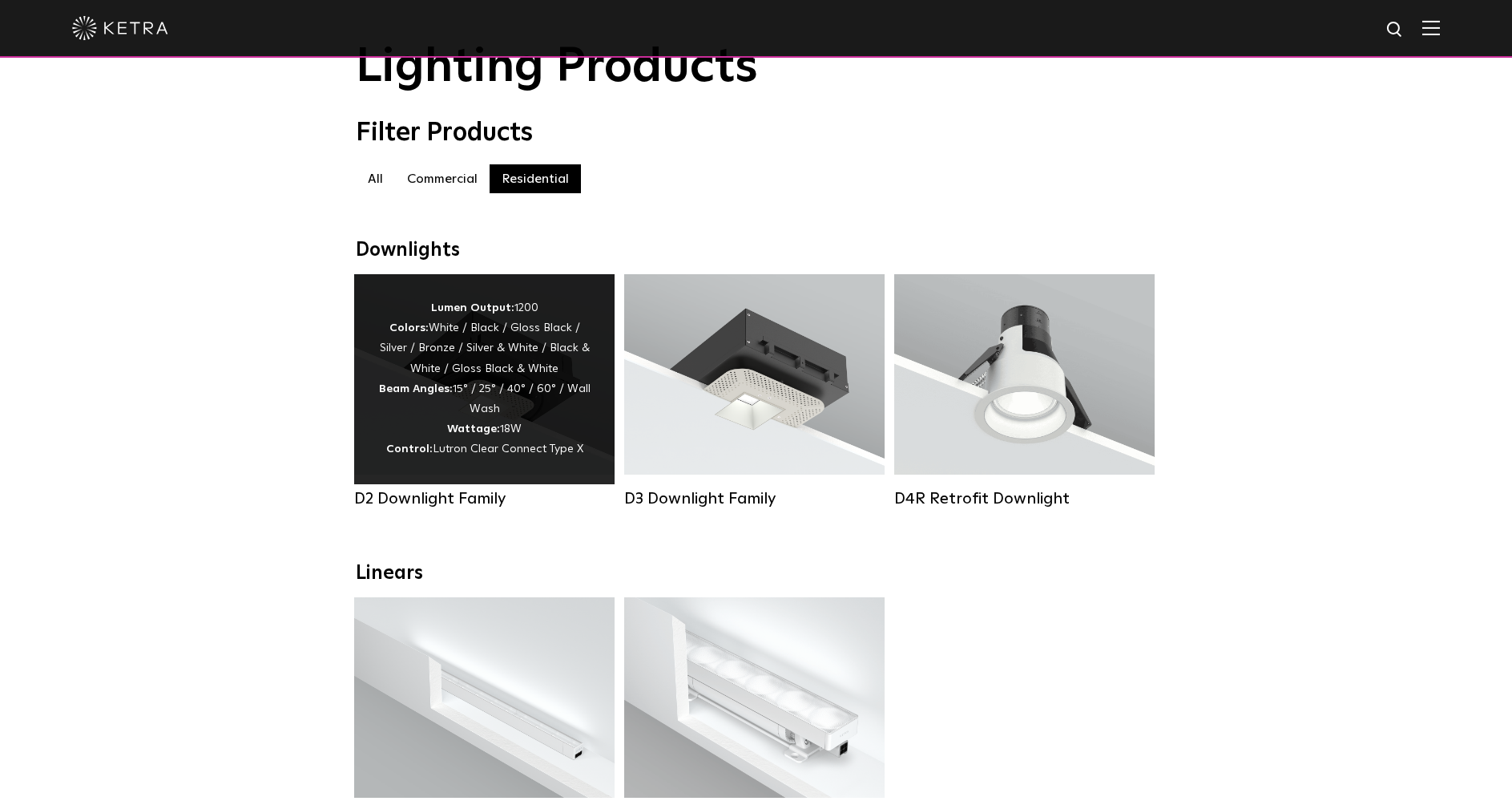
click at [467, 426] on div "Lumen Output: 1200 Colors: White / Black / Gloss Black / Silver / Bronze / Silv…" at bounding box center [483, 379] width 212 height 162
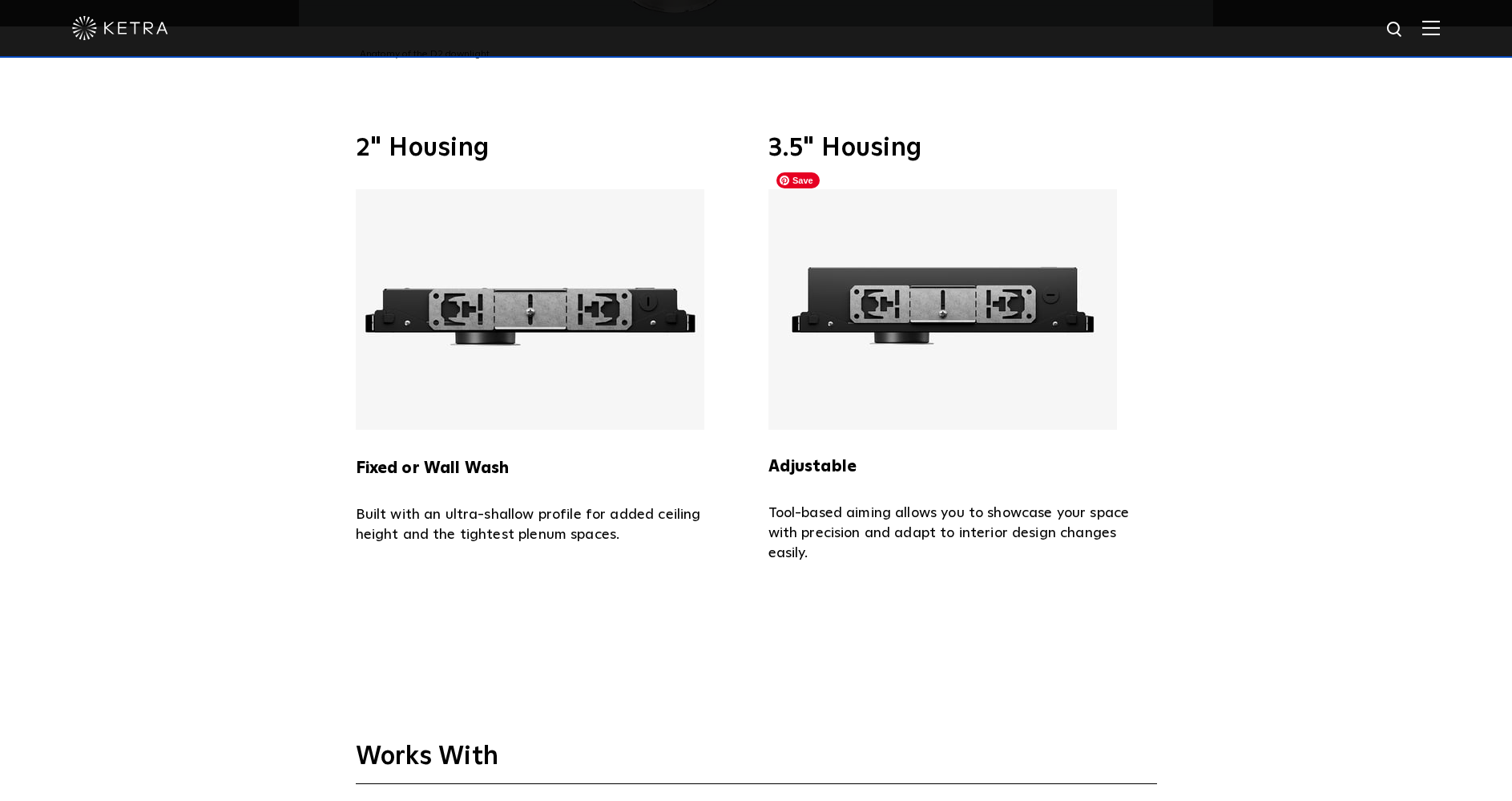
scroll to position [3767, 0]
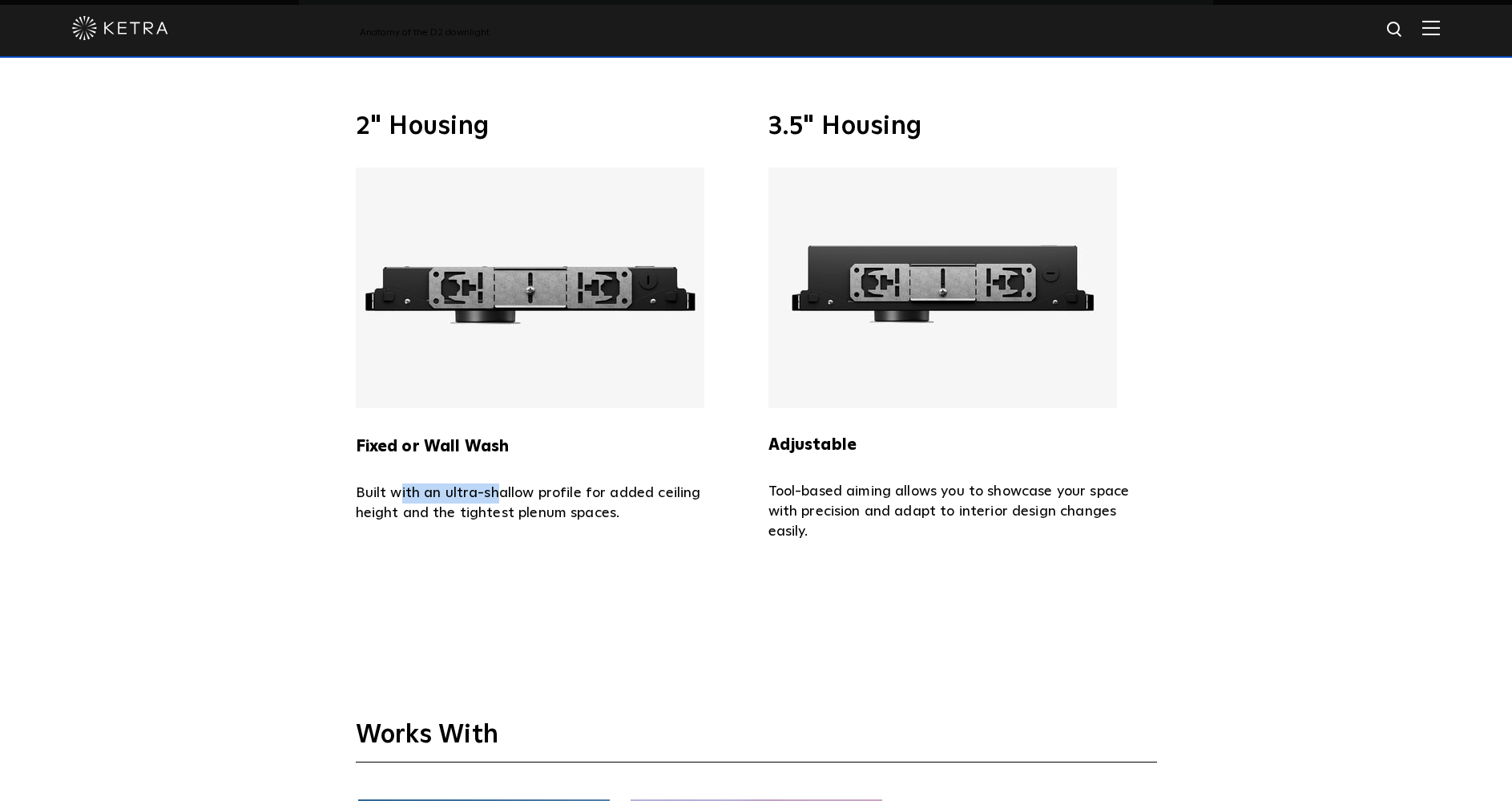
drag, startPoint x: 398, startPoint y: 470, endPoint x: 497, endPoint y: 471, distance: 99.0
click at [497, 484] on p "Built with an ultra-shallow profile for added ceiling height and the tightest p…" at bounding box center [550, 503] width 389 height 40
drag, startPoint x: 475, startPoint y: 485, endPoint x: 430, endPoint y: 489, distance: 45.2
click at [430, 489] on p "Built with an ultra-shallow profile for added ceiling height and the tightest p…" at bounding box center [550, 503] width 389 height 40
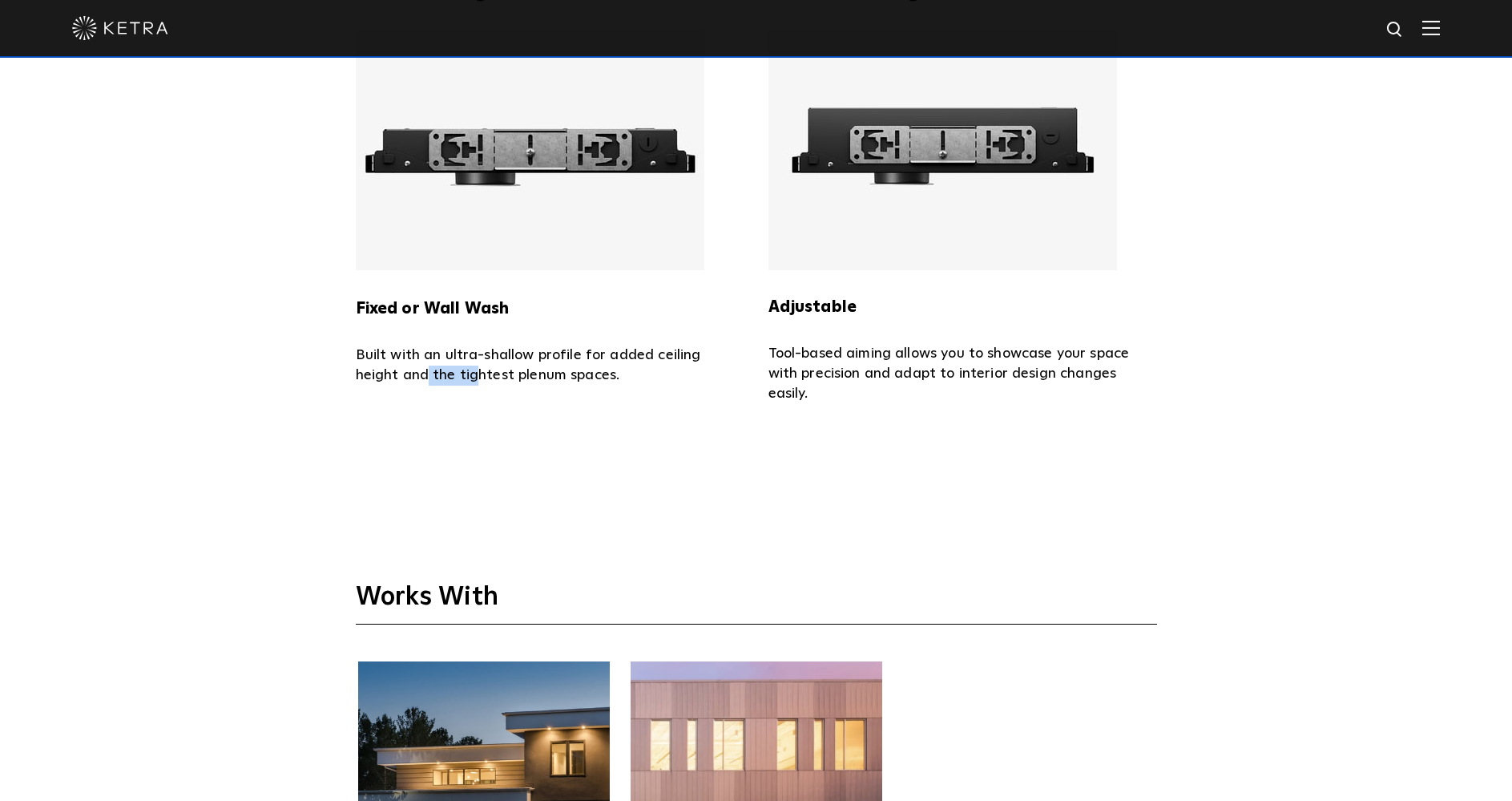
scroll to position [3687, 0]
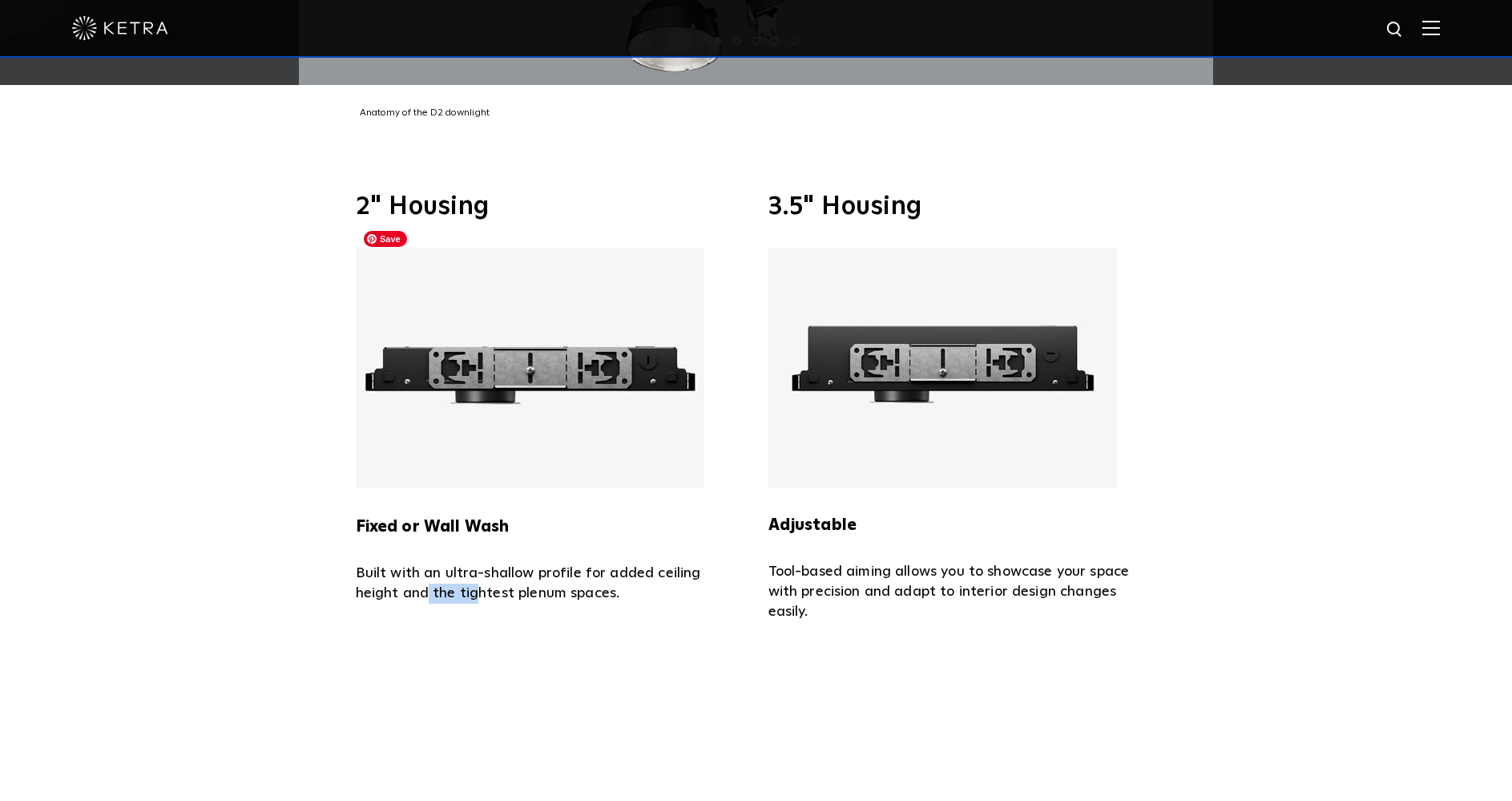
click at [483, 366] on img at bounding box center [529, 368] width 349 height 240
